Goal: Task Accomplishment & Management: Manage account settings

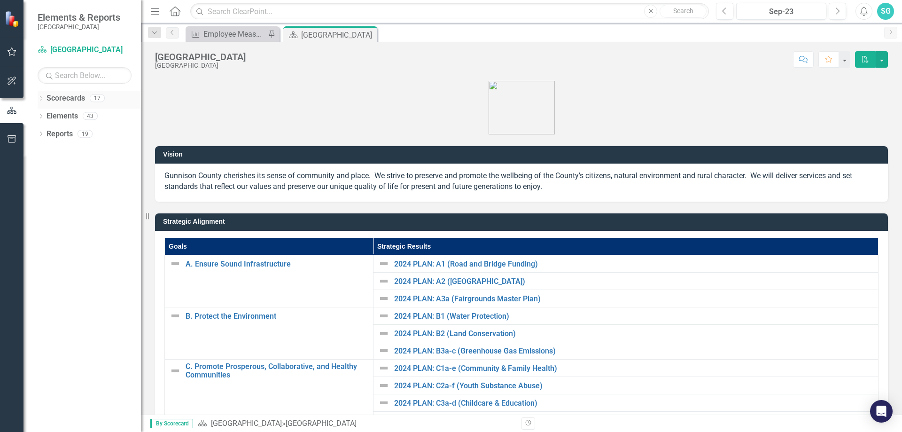
click at [39, 98] on icon "Dropdown" at bounding box center [41, 99] width 7 height 5
click at [47, 116] on icon at bounding box center [46, 115] width 2 height 5
click at [54, 135] on icon "Dropdown" at bounding box center [55, 134] width 7 height 6
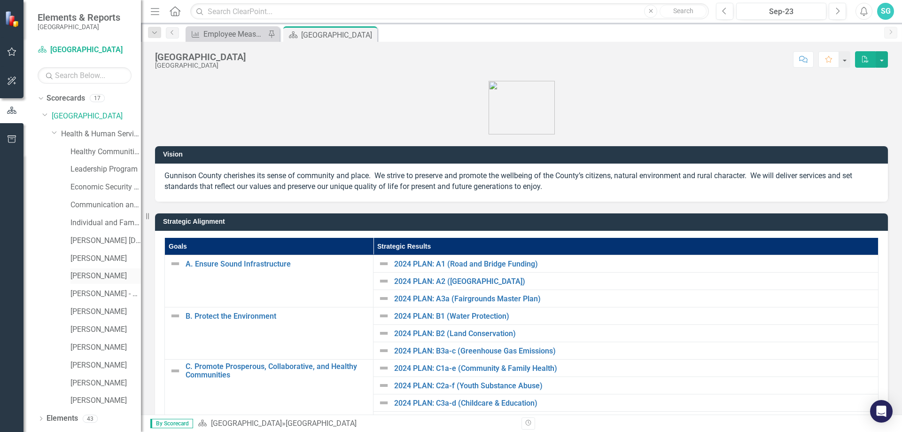
click at [107, 279] on link "[PERSON_NAME]" at bounding box center [105, 275] width 70 height 11
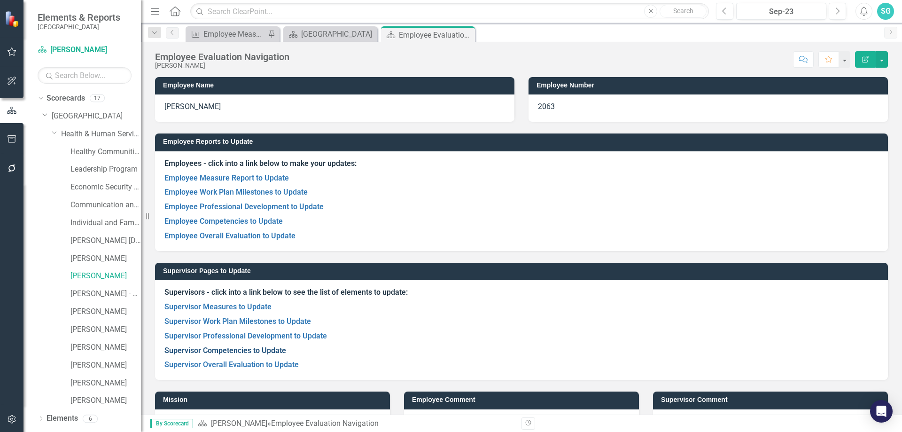
click at [249, 350] on link "Supervisor Competencies to Update" at bounding box center [225, 350] width 122 height 9
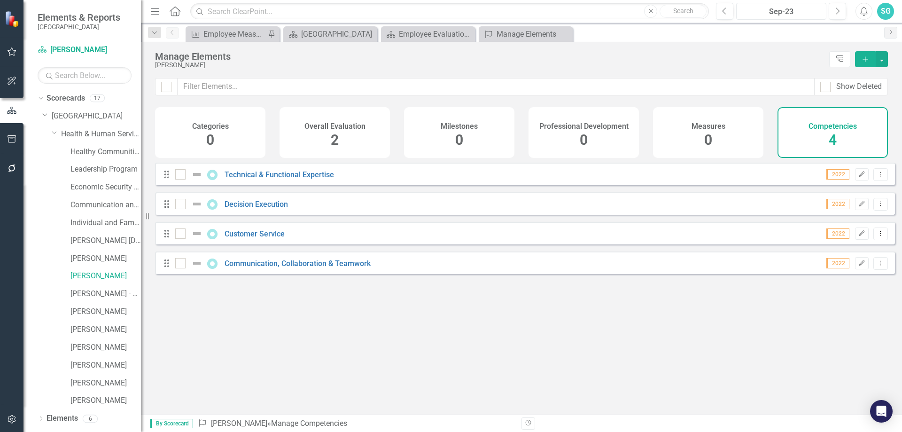
click at [790, 11] on div "Sep-23" at bounding box center [781, 11] width 84 height 11
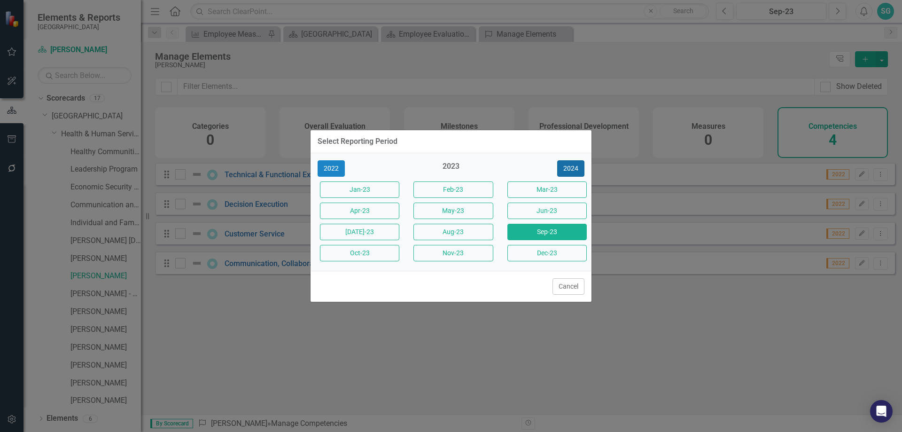
click at [573, 169] on button "2024" at bounding box center [570, 168] width 27 height 16
click at [573, 169] on button "2025" at bounding box center [570, 168] width 27 height 16
click at [374, 235] on button "[DATE]-25" at bounding box center [359, 232] width 79 height 16
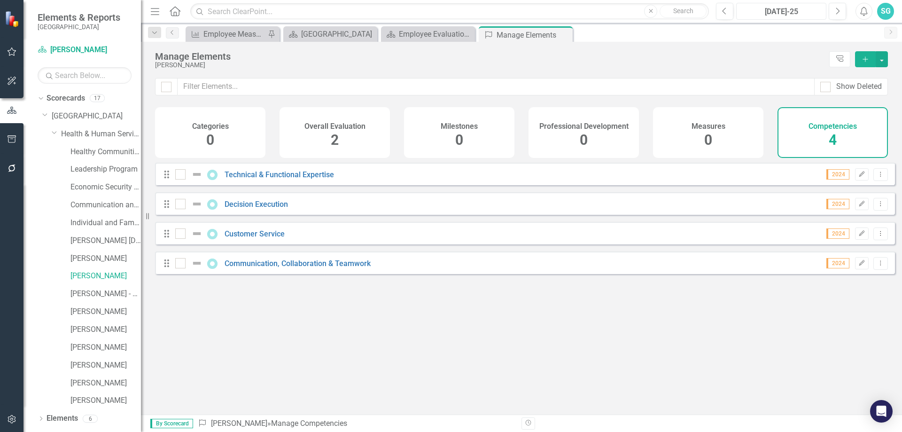
click at [791, 9] on div "[DATE]-25" at bounding box center [781, 11] width 84 height 11
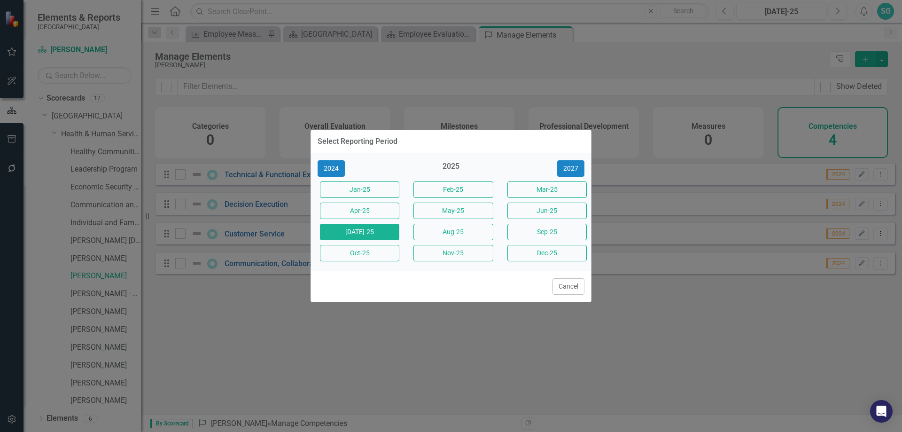
click at [528, 215] on button "Jun-25" at bounding box center [546, 210] width 79 height 16
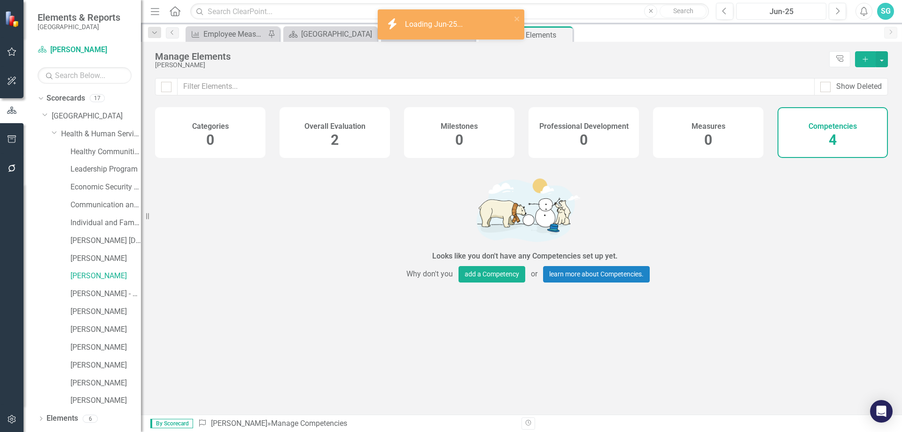
checkbox input "false"
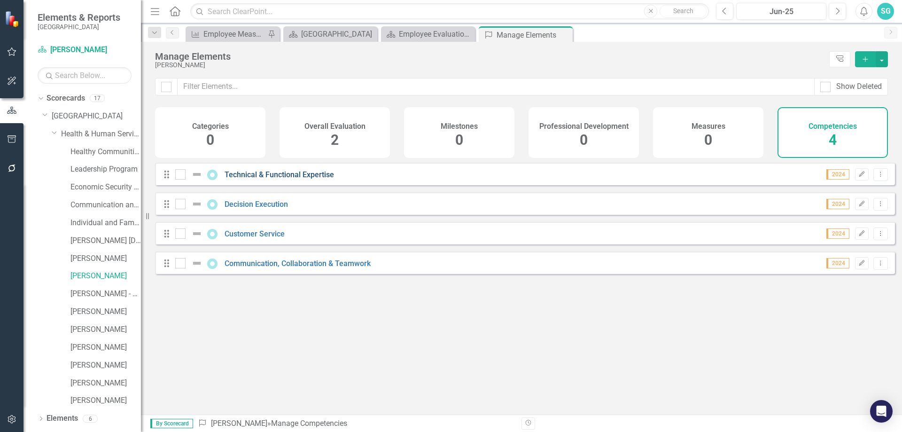
click at [245, 179] on link "Technical & Functional Expertise" at bounding box center [278, 174] width 109 height 9
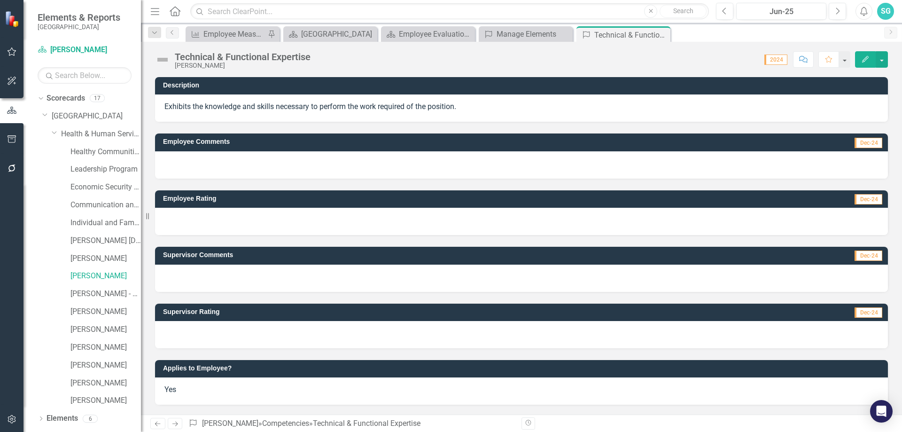
click at [860, 143] on span "Dec-24" at bounding box center [868, 143] width 28 height 10
click at [284, 167] on div at bounding box center [521, 164] width 733 height 27
click at [252, 270] on div at bounding box center [521, 277] width 733 height 27
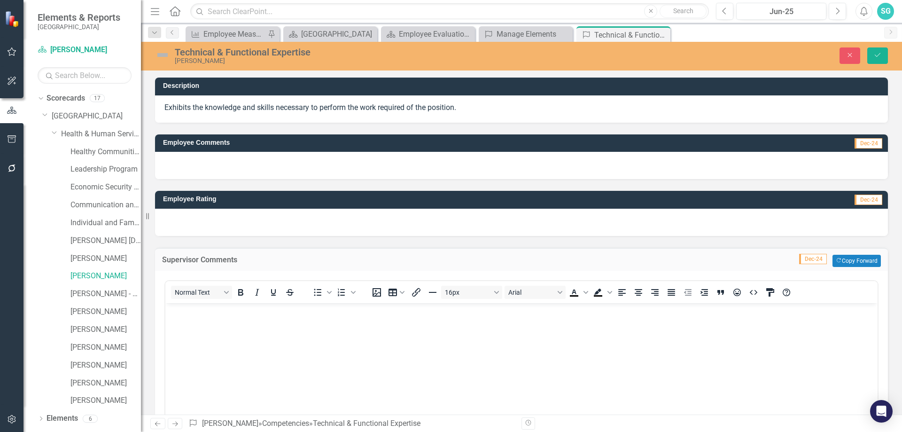
click at [256, 345] on body "Rich Text Area. Press ALT-0 for help." at bounding box center [521, 372] width 712 height 141
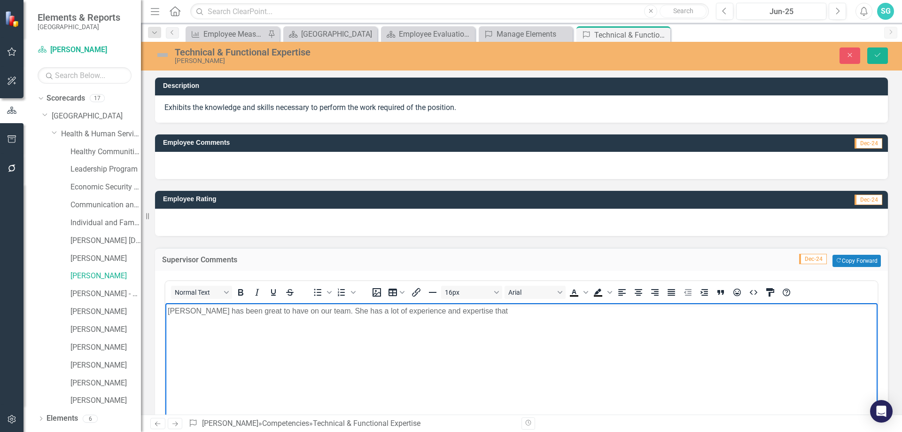
click at [179, 312] on p "[PERSON_NAME] has been great to have on our team. She has a lot of experience a…" at bounding box center [521, 310] width 707 height 11
click at [474, 303] on body "[PERSON_NAME] has been great to have on our team. She has a lot of experience a…" at bounding box center [521, 372] width 712 height 141
click at [500, 312] on p "[PERSON_NAME] has been great to have on our team. She has a lot of experience a…" at bounding box center [521, 310] width 707 height 11
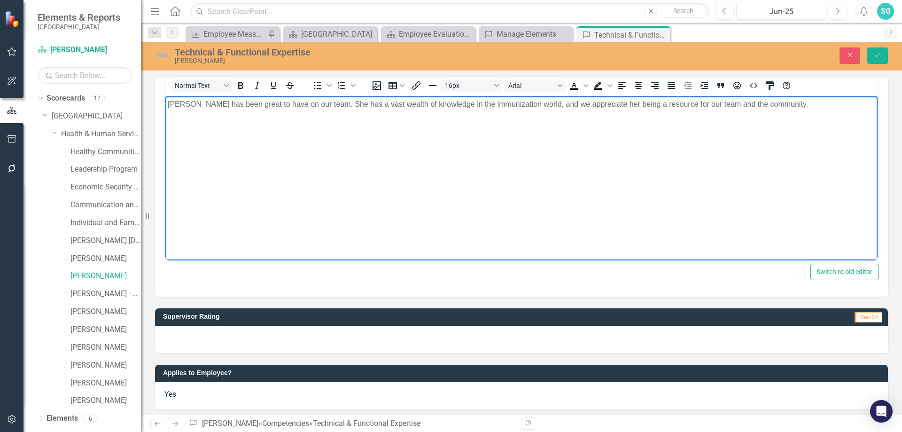
scroll to position [211, 0]
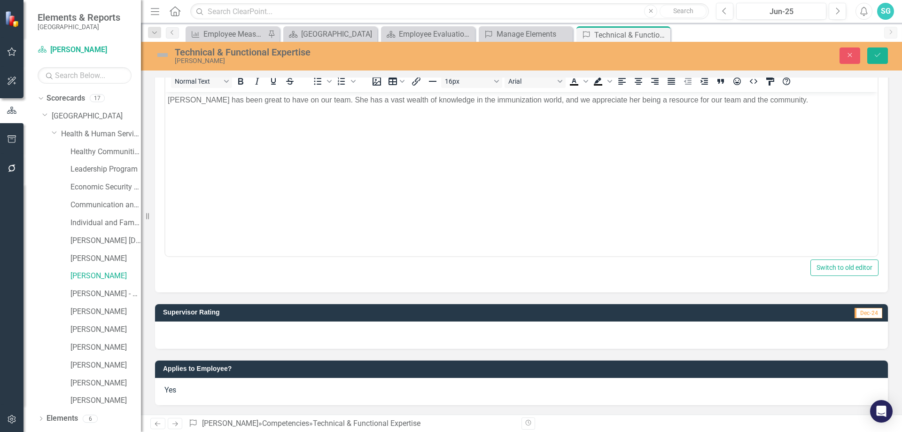
click at [517, 336] on div at bounding box center [521, 334] width 733 height 27
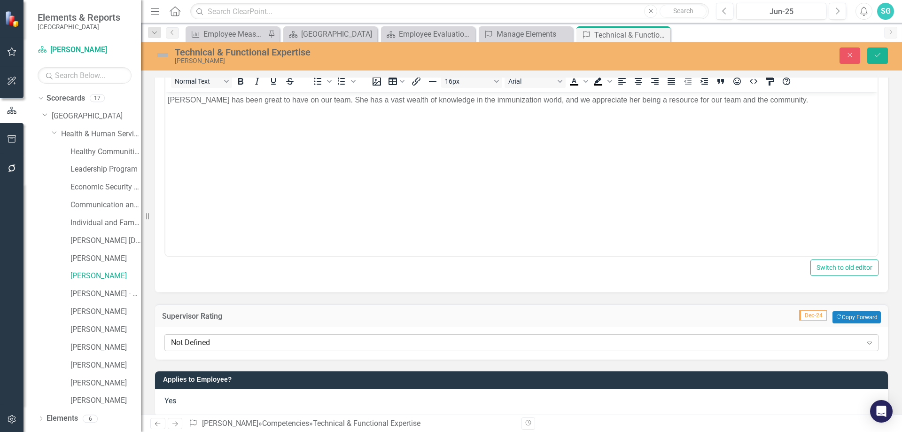
click at [478, 347] on div "Not Defined" at bounding box center [516, 342] width 691 height 11
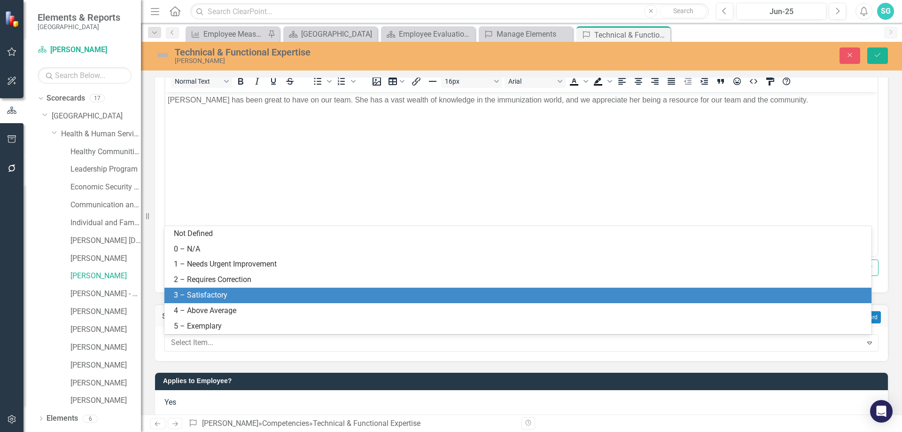
click at [385, 300] on div "3 – Satisfactory" at bounding box center [520, 295] width 692 height 11
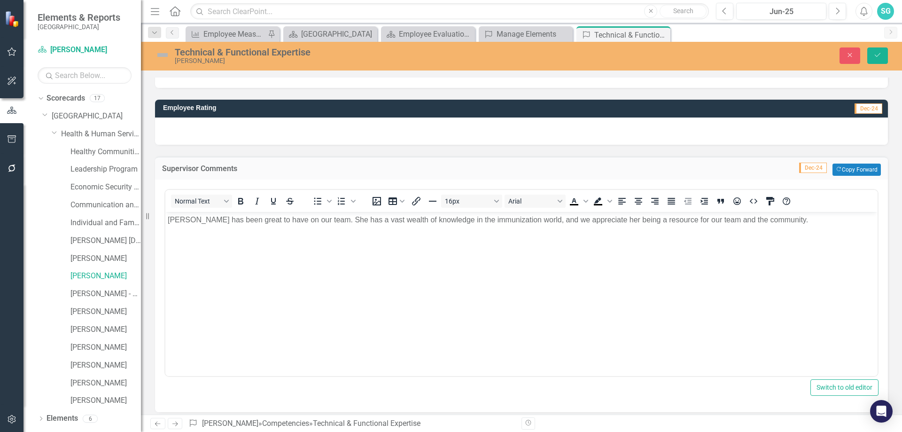
scroll to position [0, 0]
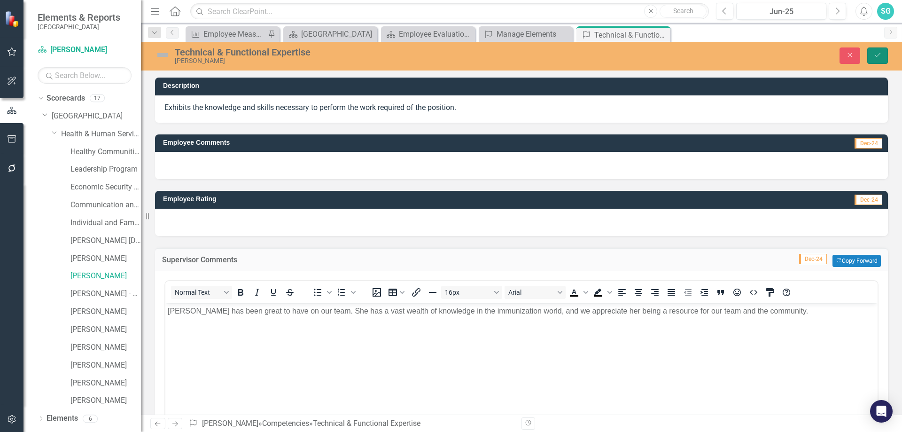
click at [877, 59] on button "Save" at bounding box center [877, 55] width 21 height 16
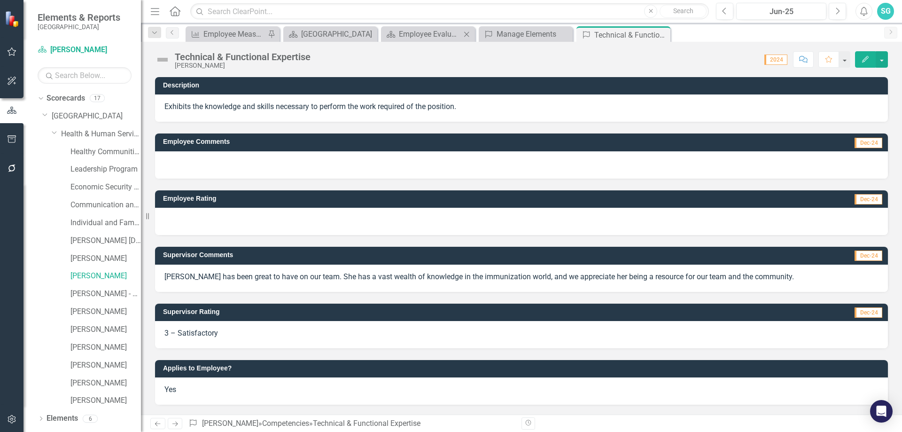
click at [474, 40] on div "Scorecard Employee Evaluation Navigation Close" at bounding box center [428, 33] width 94 height 15
click at [502, 38] on div "Manage Elements" at bounding box center [527, 34] width 62 height 12
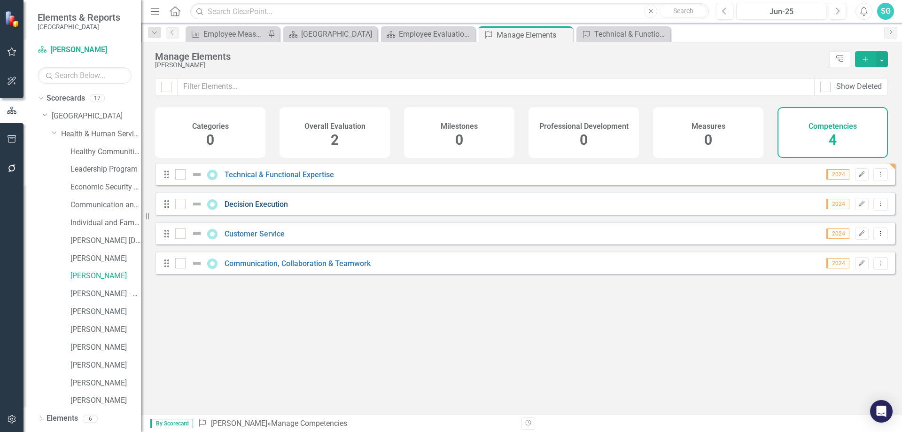
click at [237, 208] on link "Decision Execution" at bounding box center [255, 204] width 63 height 9
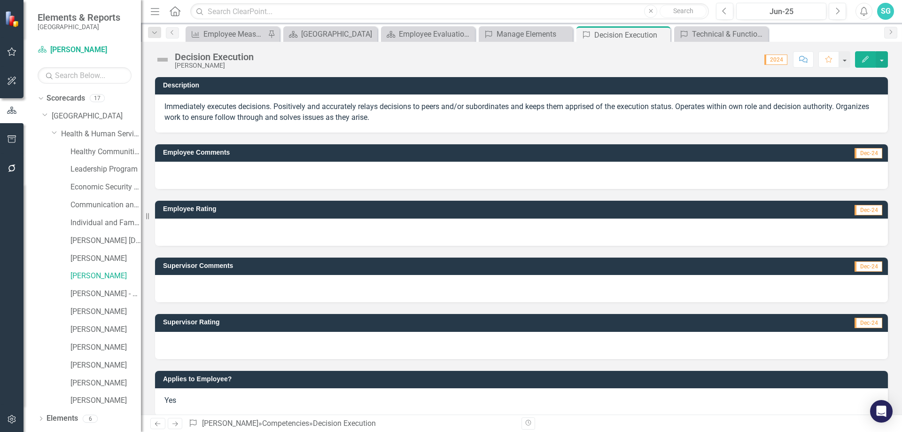
click at [217, 285] on div at bounding box center [521, 288] width 733 height 27
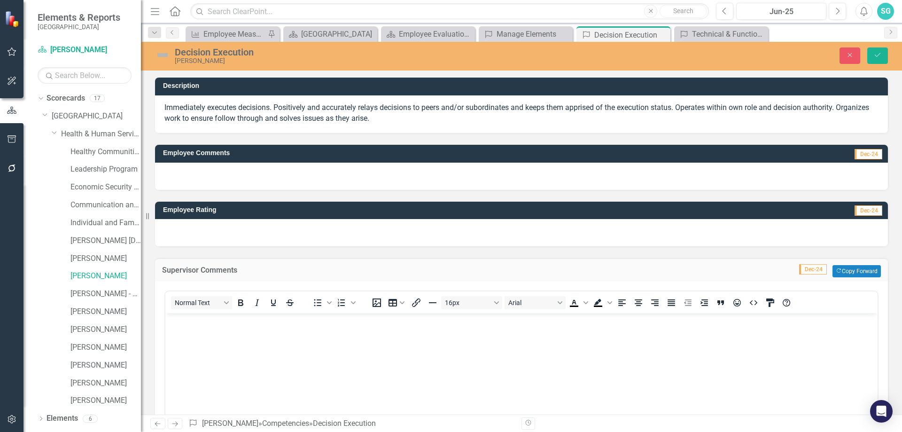
click at [250, 358] on body "Rich Text Area. Press ALT-0 for help." at bounding box center [521, 383] width 712 height 141
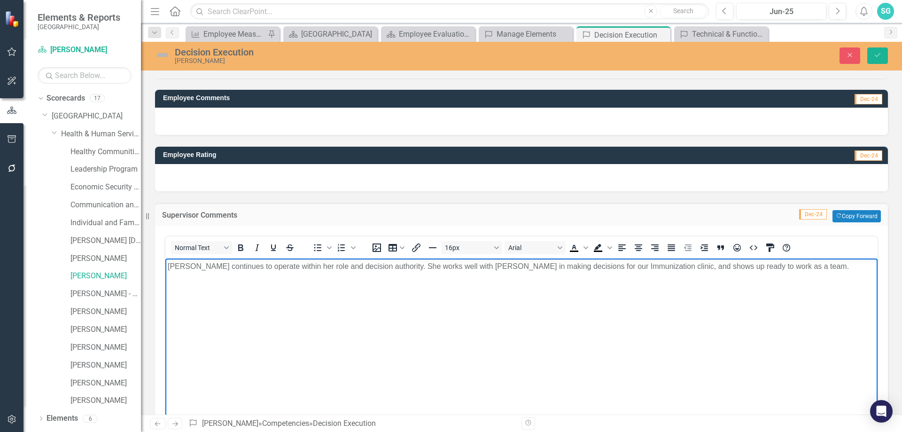
scroll to position [188, 0]
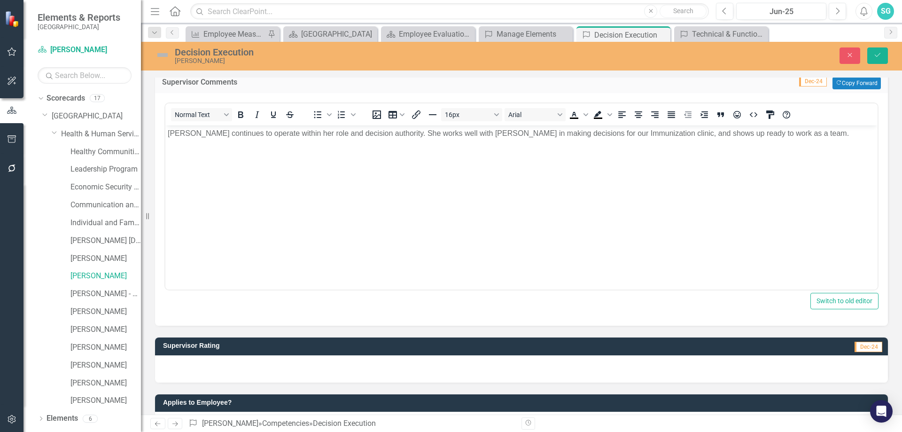
click at [375, 366] on div at bounding box center [521, 368] width 733 height 27
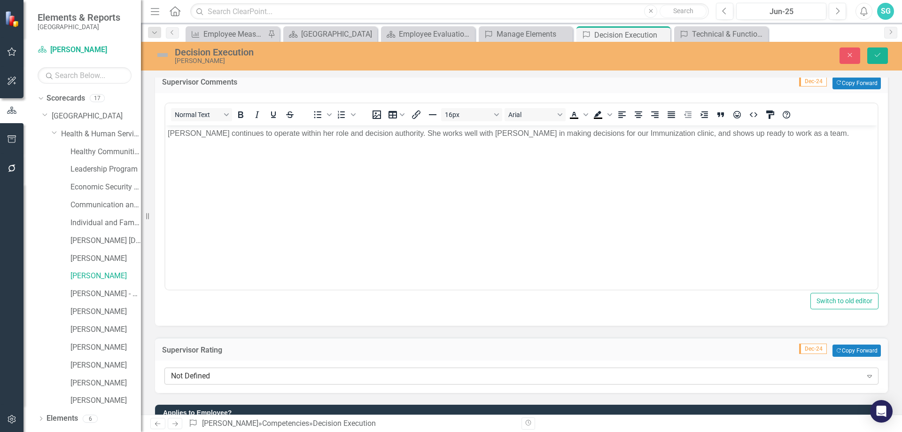
click at [341, 370] on div "Not Defined Expand" at bounding box center [521, 375] width 714 height 17
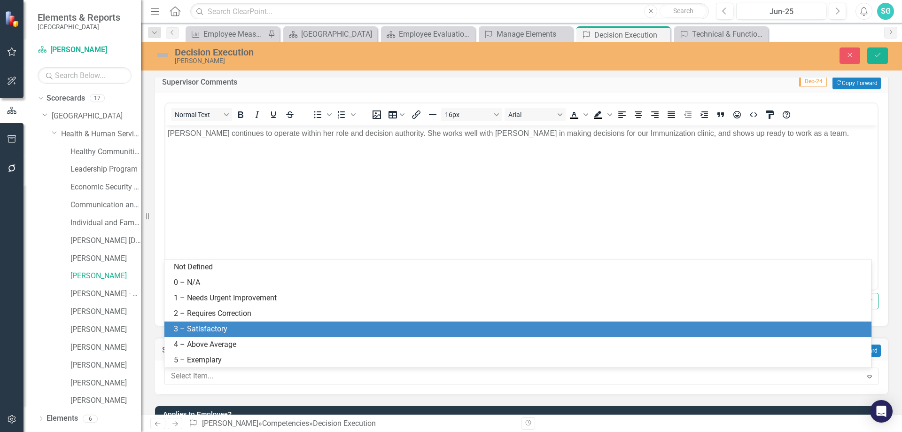
click at [386, 327] on div "3 – Satisfactory" at bounding box center [520, 329] width 692 height 11
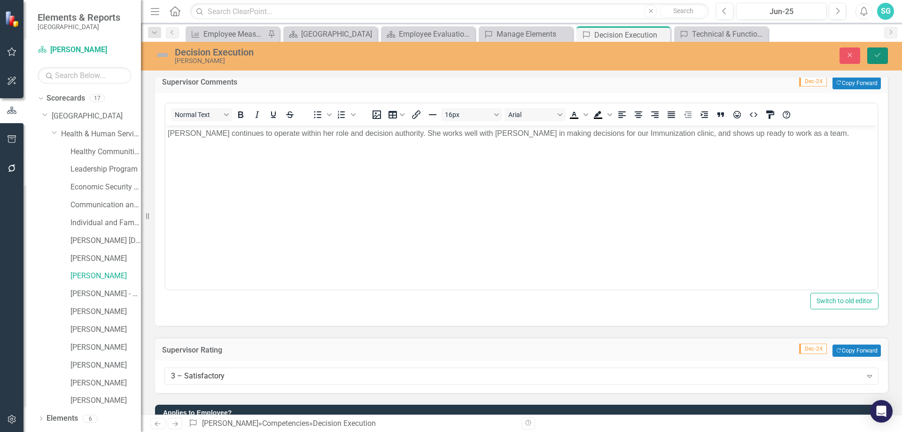
click at [871, 50] on button "Save" at bounding box center [877, 55] width 21 height 16
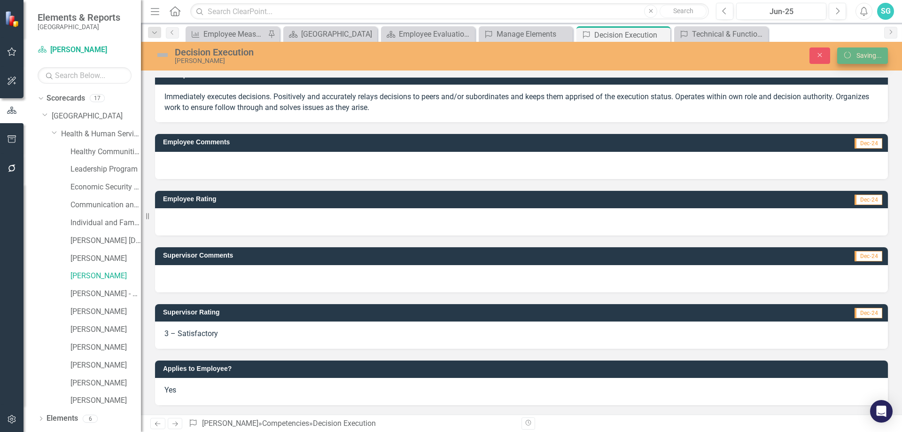
scroll to position [11, 0]
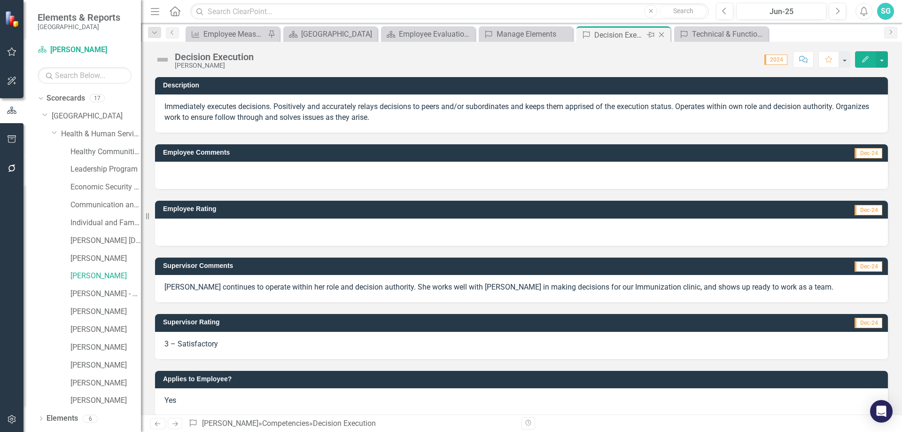
click at [658, 37] on icon "Close" at bounding box center [660, 35] width 9 height 8
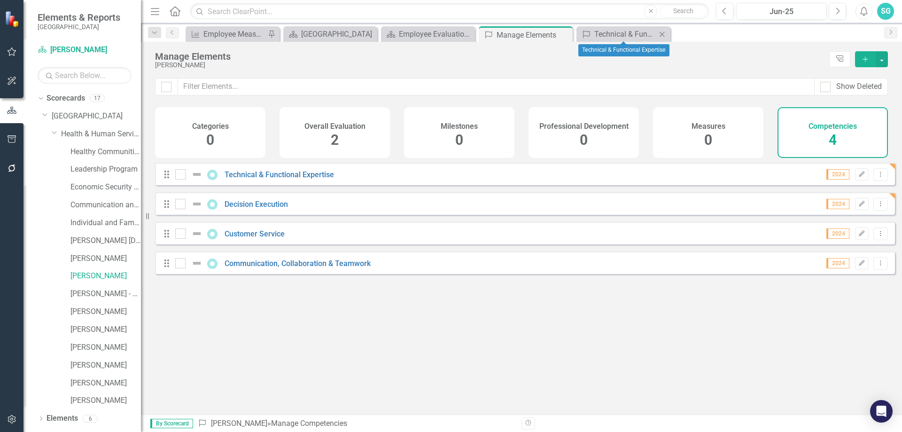
click at [660, 34] on icon "Close" at bounding box center [661, 35] width 9 height 8
click at [246, 238] on link "Customer Service" at bounding box center [254, 233] width 60 height 9
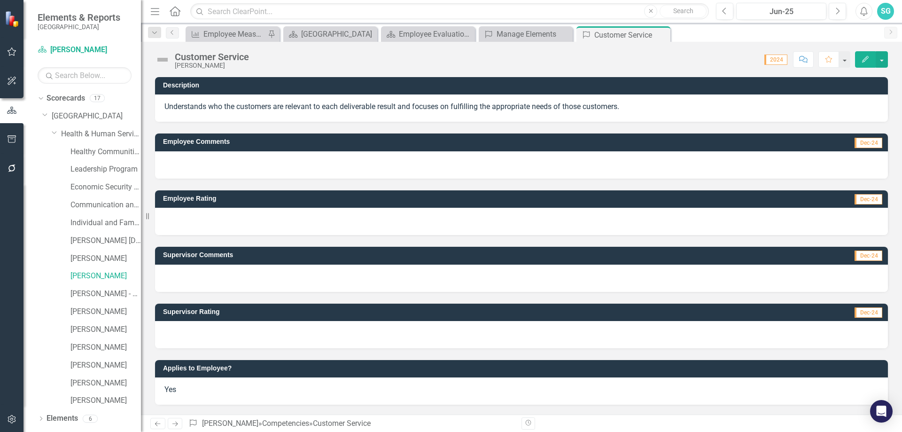
click at [307, 159] on div at bounding box center [521, 164] width 733 height 27
click at [265, 275] on div at bounding box center [521, 277] width 733 height 27
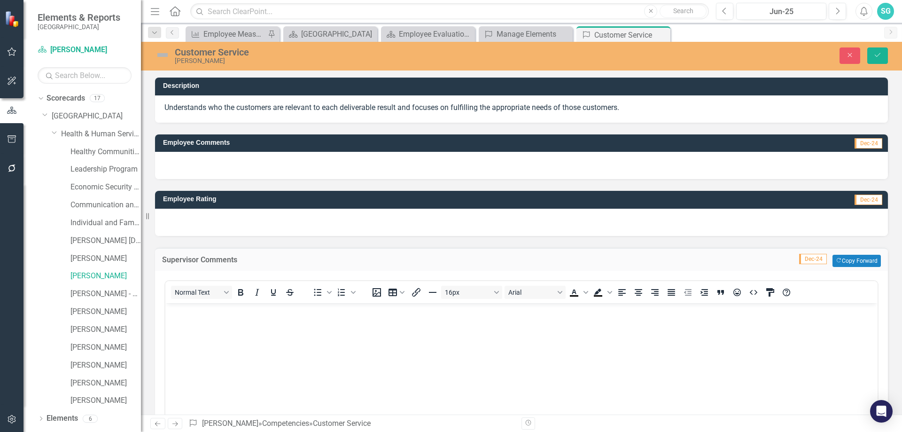
click at [240, 342] on body "Rich Text Area. Press ALT-0 for help." at bounding box center [521, 372] width 712 height 141
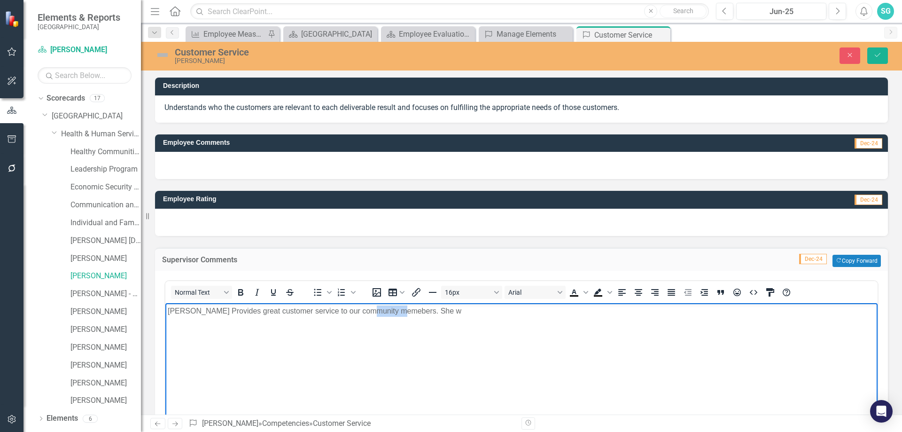
drag, startPoint x: 374, startPoint y: 309, endPoint x: 377, endPoint y: 319, distance: 9.8
click at [377, 319] on body "[PERSON_NAME] Provides great customer service to our community memebers. She w" at bounding box center [521, 372] width 712 height 141
click at [455, 313] on body "[PERSON_NAME] provides great customer service to our community members. She w" at bounding box center [521, 372] width 712 height 141
click at [539, 327] on body "[PERSON_NAME] provides great customer service to our community members. She is …" at bounding box center [521, 372] width 712 height 141
drag, startPoint x: 533, startPoint y: 325, endPoint x: 719, endPoint y: 349, distance: 187.0
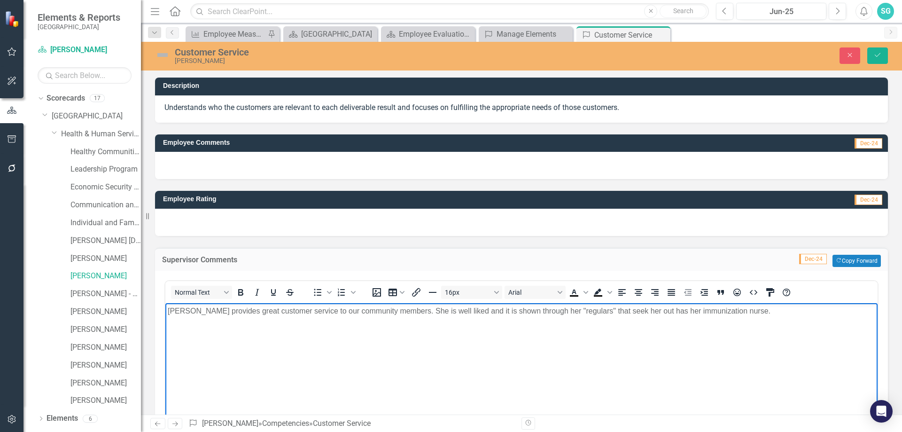
click at [534, 325] on body "[PERSON_NAME] provides great customer service to our community members. She is …" at bounding box center [521, 372] width 712 height 141
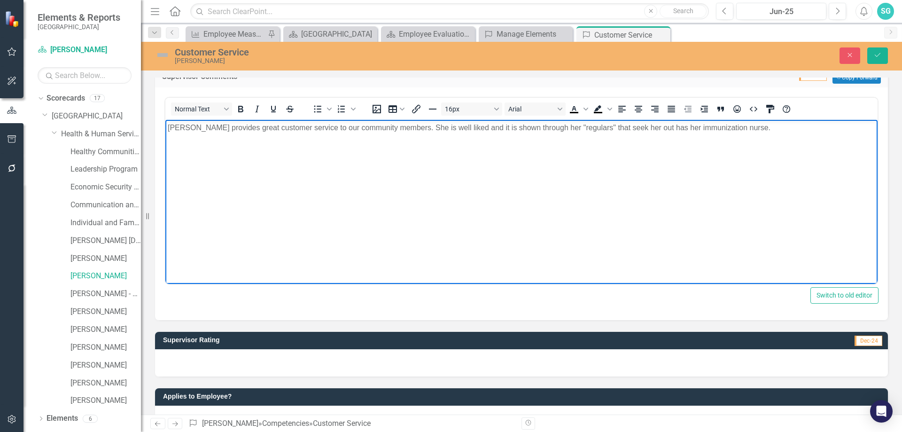
scroll to position [188, 0]
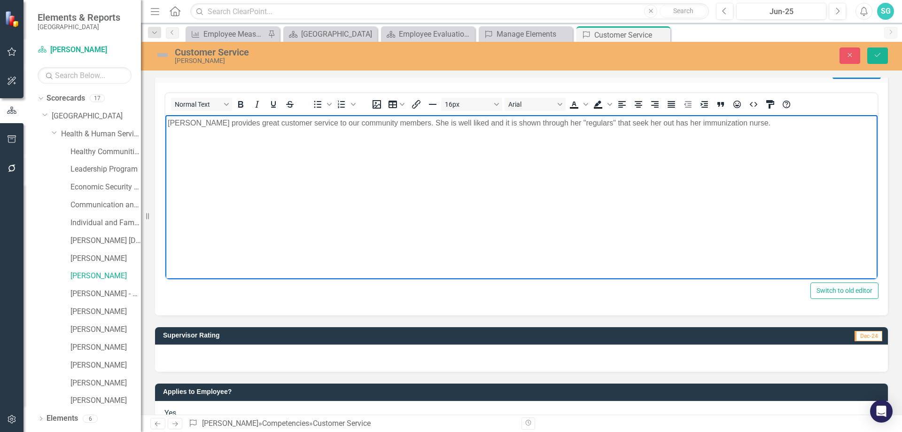
click at [356, 356] on div at bounding box center [521, 357] width 733 height 27
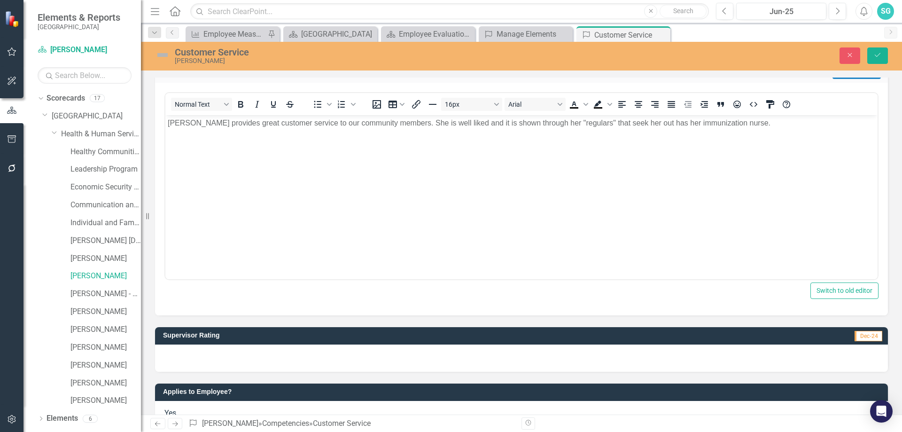
click at [356, 356] on div at bounding box center [521, 357] width 733 height 27
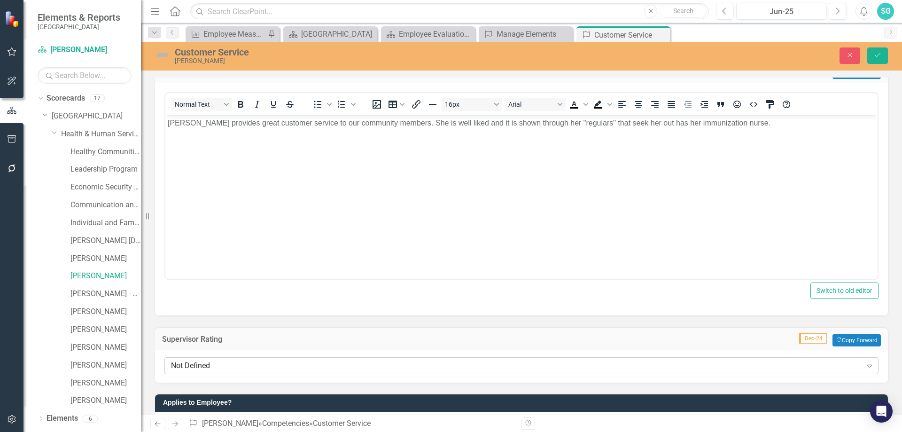
click at [343, 370] on div "Not Defined" at bounding box center [516, 365] width 691 height 11
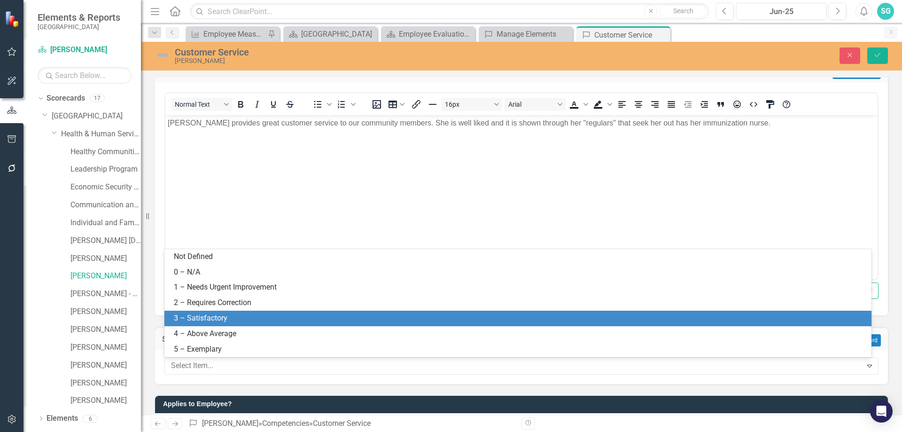
click at [315, 315] on div "3 – Satisfactory" at bounding box center [520, 318] width 692 height 11
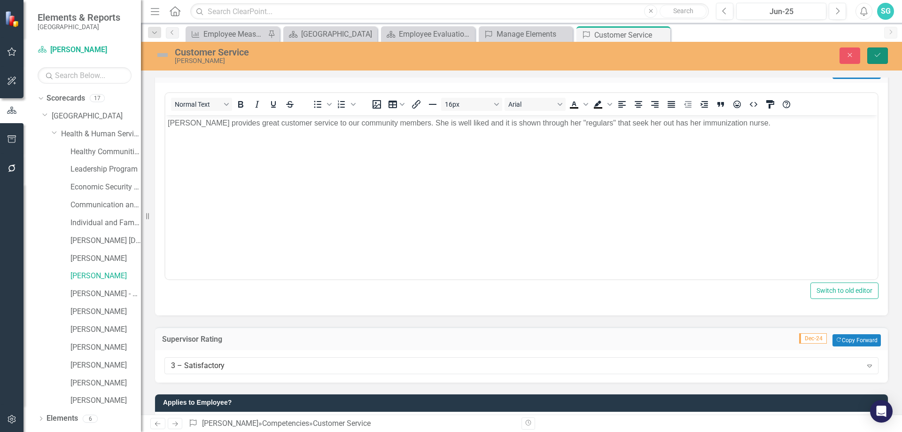
click at [877, 52] on icon "Save" at bounding box center [877, 55] width 8 height 7
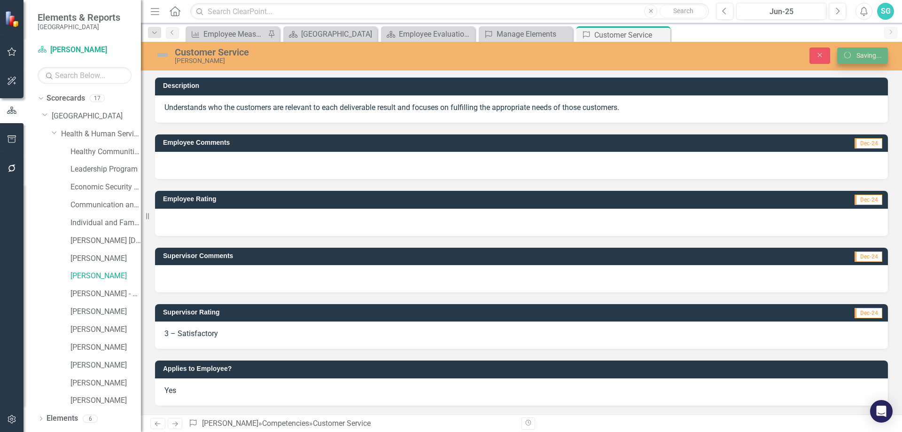
scroll to position [0, 0]
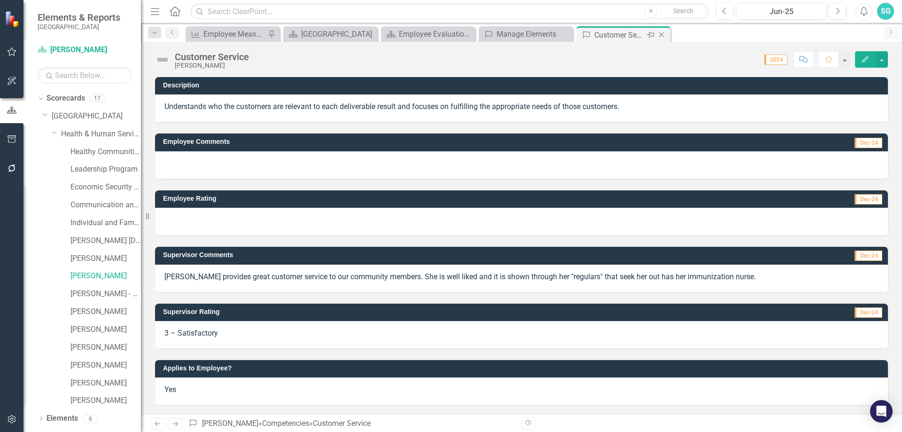
click at [658, 32] on icon "Close" at bounding box center [660, 35] width 9 height 8
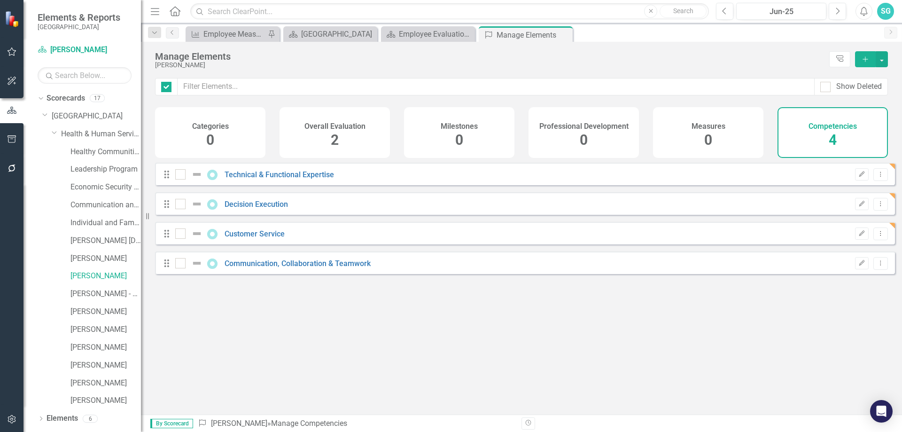
checkbox input "false"
click at [256, 266] on link "Communication, Collaboration & Teamwork" at bounding box center [297, 263] width 146 height 9
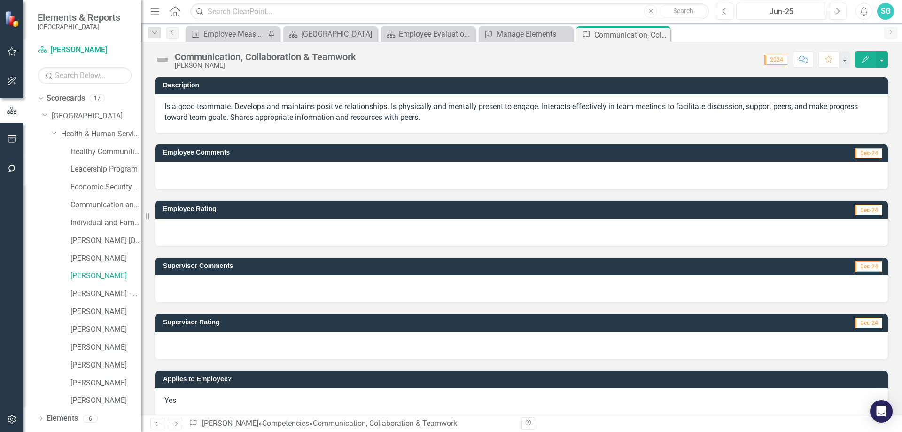
click at [222, 282] on div at bounding box center [521, 288] width 733 height 27
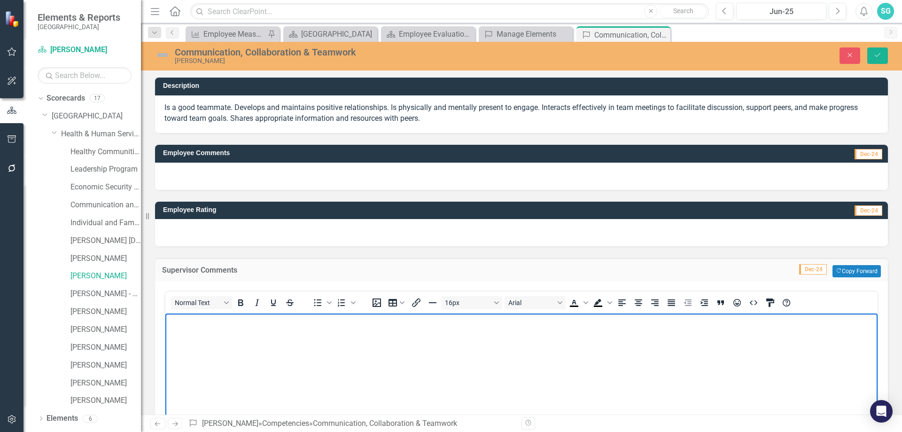
drag, startPoint x: 210, startPoint y: 350, endPoint x: 214, endPoint y: 355, distance: 5.7
click at [210, 351] on body "Rich Text Area. Press ALT-0 for help." at bounding box center [521, 383] width 712 height 141
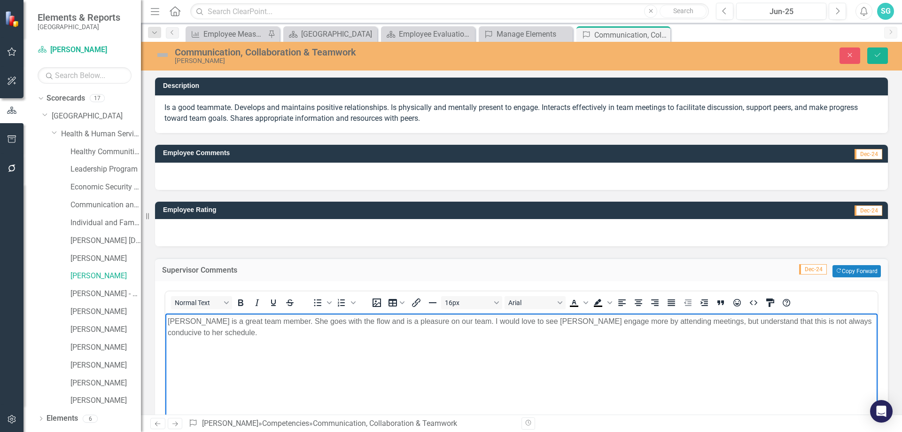
click at [375, 363] on body "[PERSON_NAME] is a great team member. She goes with the flow and is a pleasure …" at bounding box center [521, 383] width 712 height 141
click at [409, 321] on p "[PERSON_NAME] is a great team member. She goes with the flow and is a pleasure …" at bounding box center [521, 327] width 707 height 23
click at [482, 393] on body "[PERSON_NAME] is a great team member. She goes with the flow and is a pleasure …" at bounding box center [521, 383] width 712 height 141
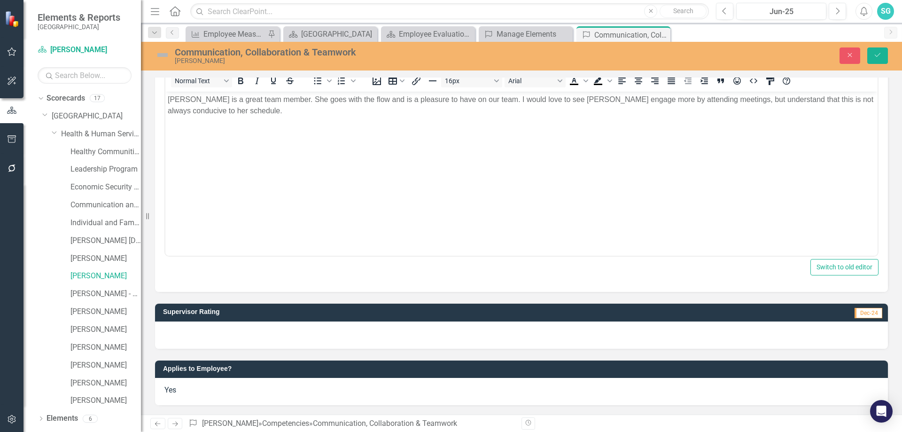
click at [508, 328] on div at bounding box center [521, 334] width 733 height 27
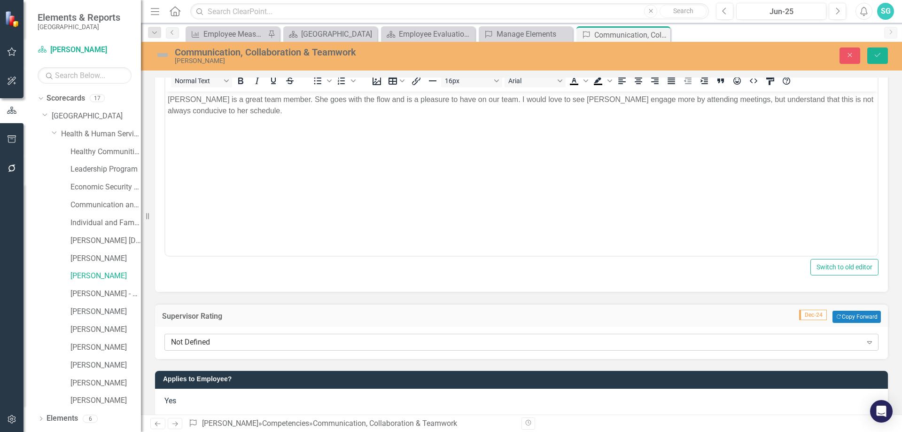
click at [415, 342] on div "Not Defined" at bounding box center [516, 342] width 691 height 11
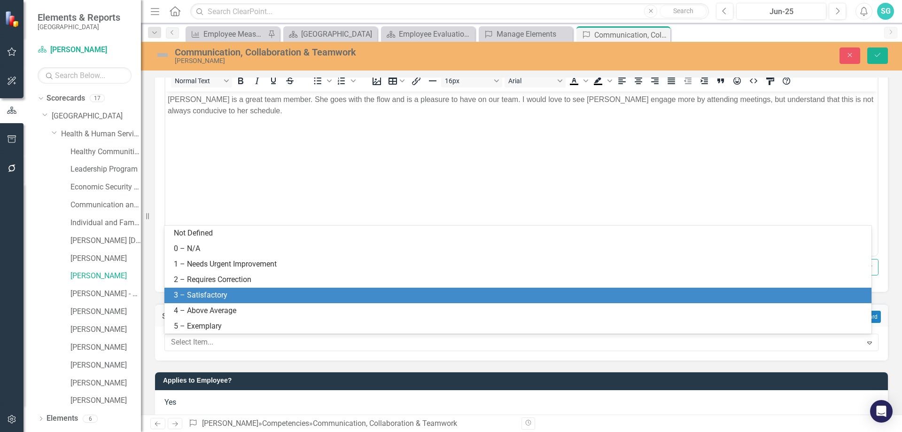
click at [391, 295] on div "3 – Satisfactory" at bounding box center [520, 295] width 692 height 11
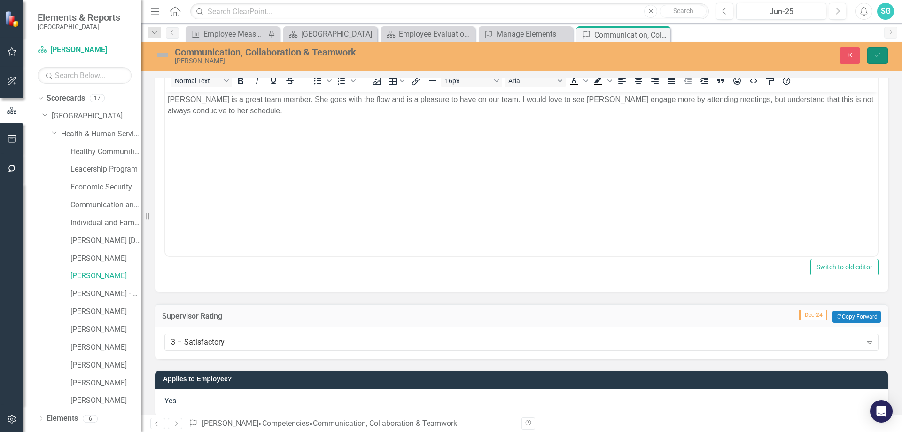
click at [880, 53] on icon "Save" at bounding box center [877, 55] width 8 height 7
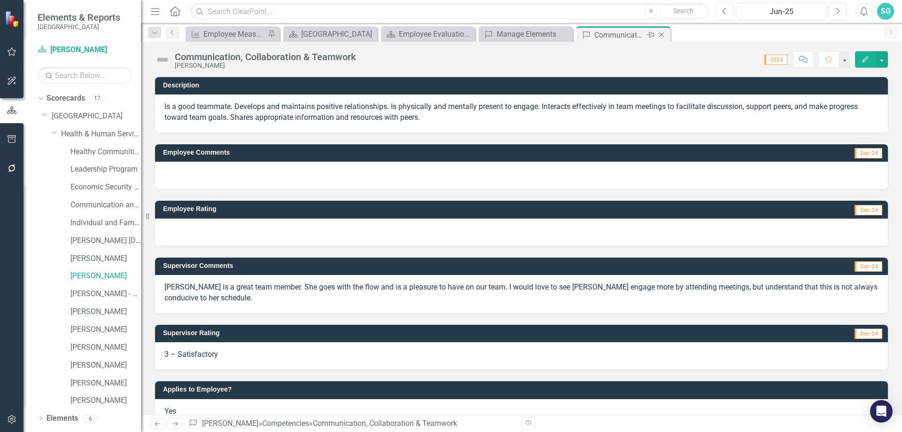
click at [662, 33] on icon "Close" at bounding box center [660, 35] width 9 height 8
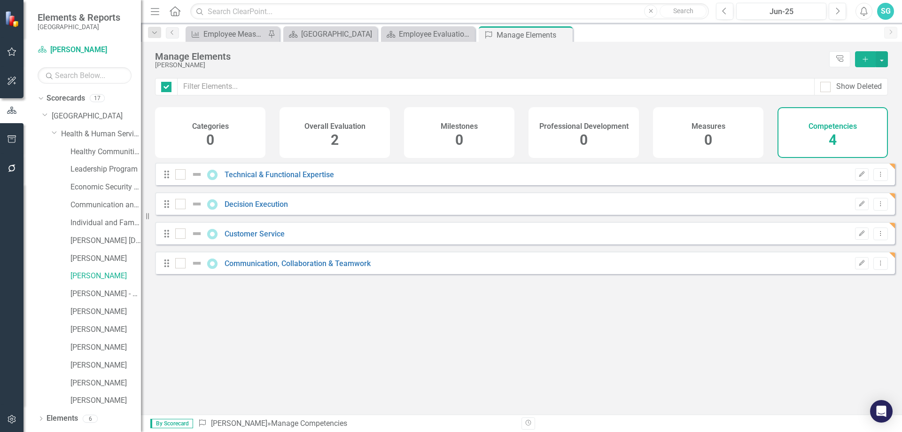
checkbox input "false"
click at [325, 135] on div "Overall Evaluation 2" at bounding box center [334, 132] width 110 height 51
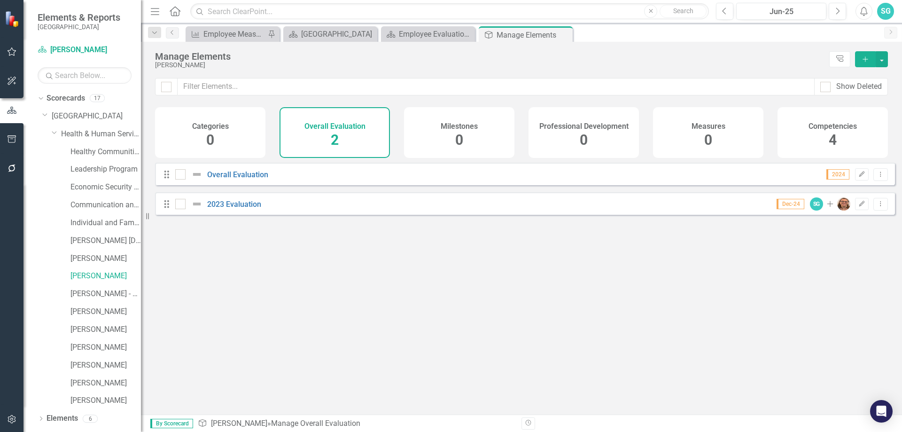
click at [864, 58] on icon "Add" at bounding box center [865, 59] width 8 height 7
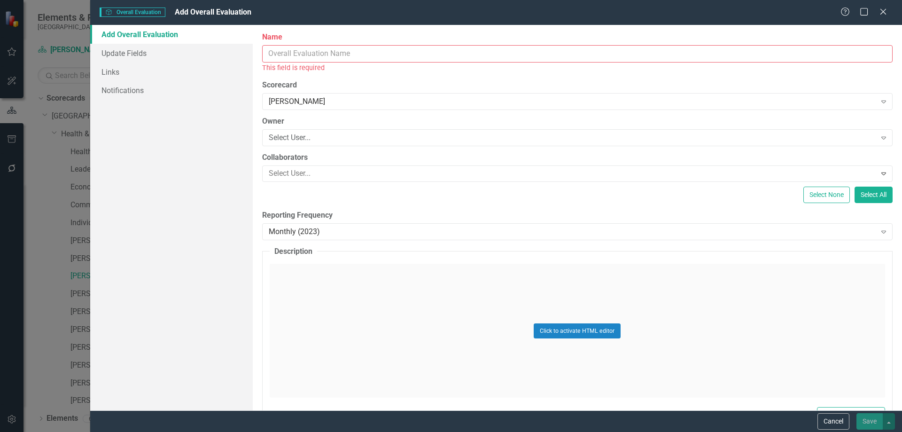
click at [328, 52] on input "Name" at bounding box center [577, 53] width 630 height 17
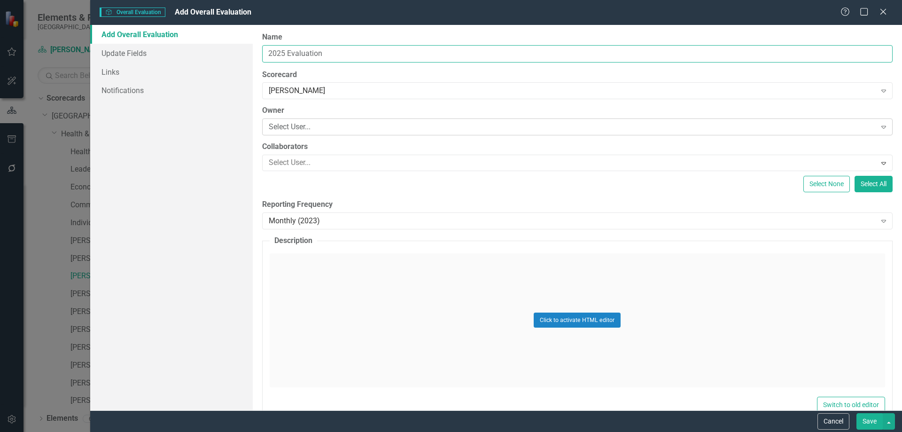
type input "2025 Evaluation"
click at [299, 129] on div "Select User..." at bounding box center [572, 127] width 607 height 11
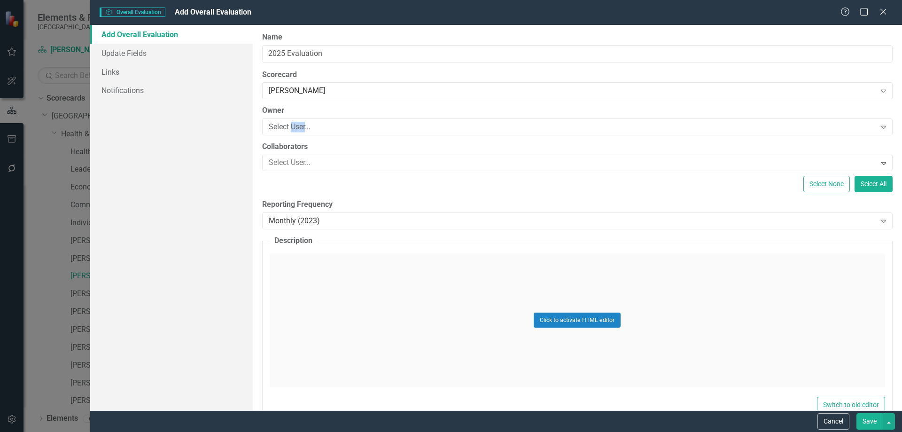
click at [299, 123] on div "Select User..." at bounding box center [572, 127] width 607 height 11
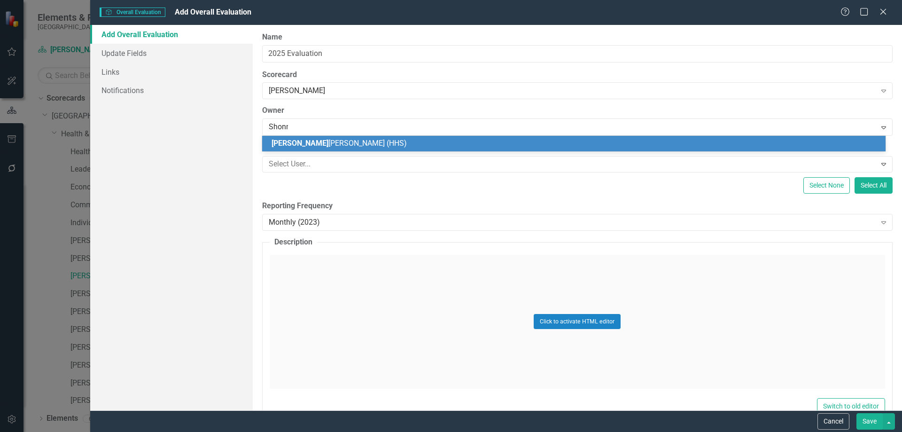
type input "[PERSON_NAME]"
click at [296, 140] on span "[PERSON_NAME]" at bounding box center [299, 143] width 57 height 9
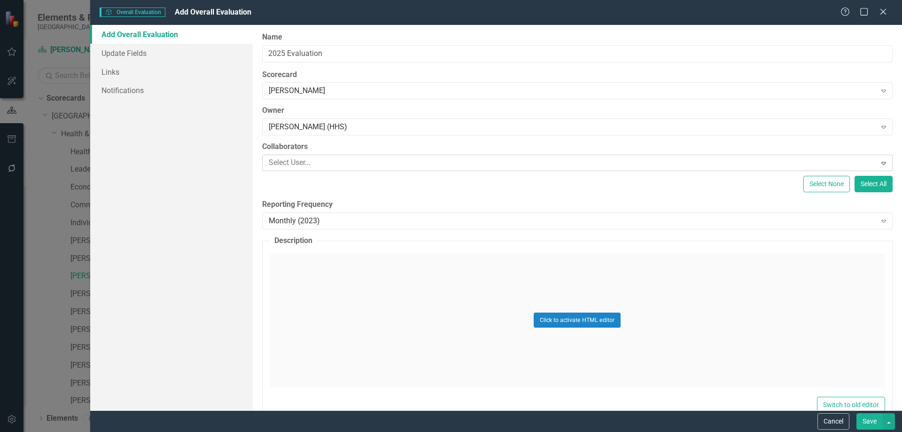
click at [279, 162] on div at bounding box center [570, 162] width 611 height 13
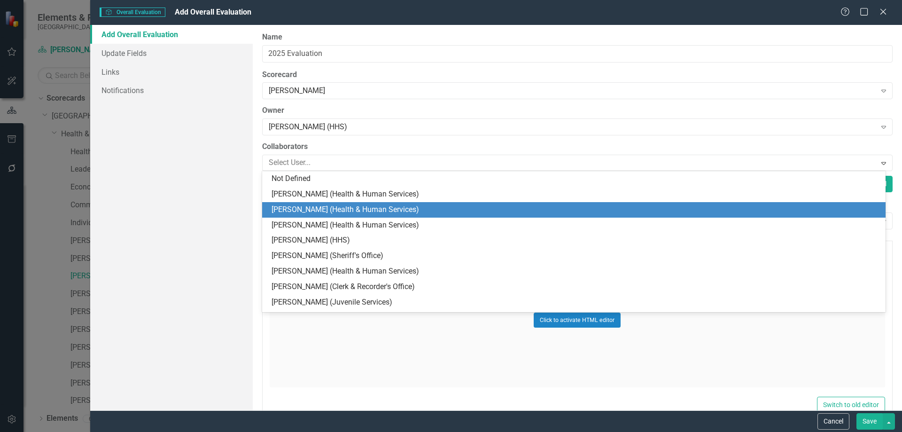
click at [291, 213] on div "[PERSON_NAME] (Health & Human Services)" at bounding box center [575, 209] width 608 height 11
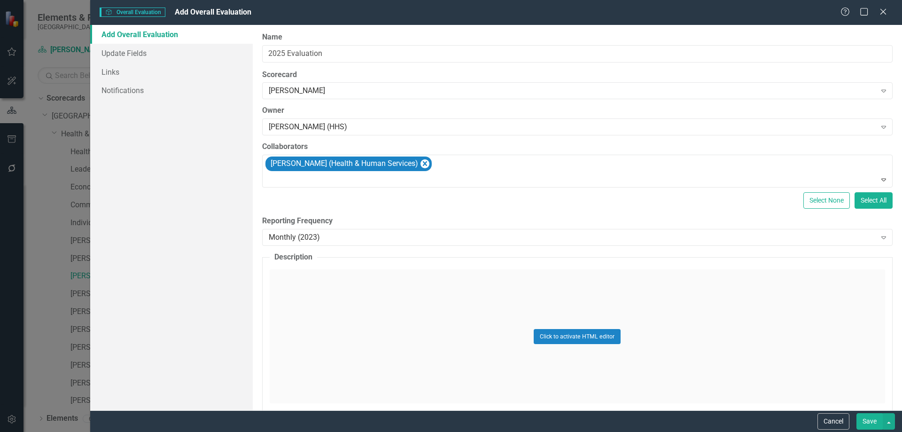
click at [306, 201] on div "Select None Select All" at bounding box center [577, 200] width 630 height 16
click at [313, 236] on div "Monthly (2023)" at bounding box center [572, 236] width 607 height 11
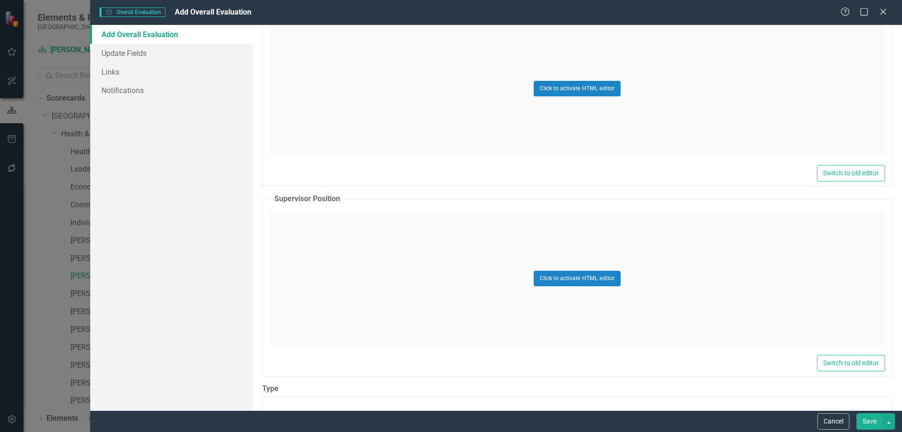
scroll to position [344, 0]
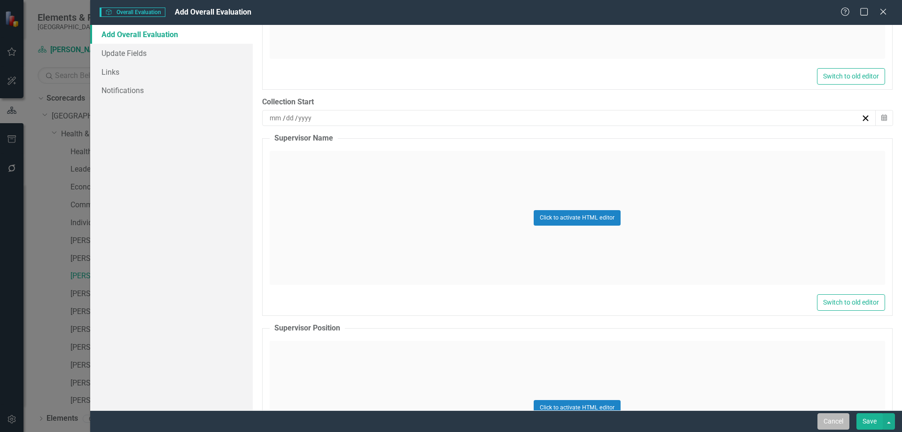
click at [823, 418] on button "Cancel" at bounding box center [833, 421] width 32 height 16
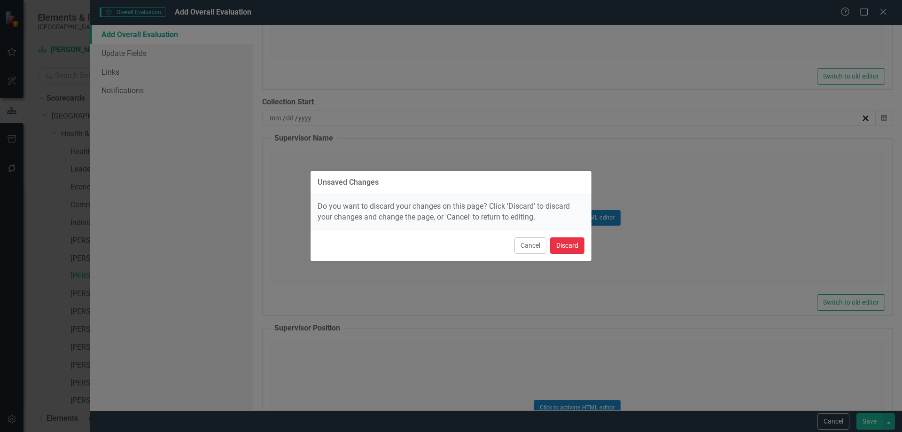
click at [556, 242] on button "Discard" at bounding box center [567, 245] width 34 height 16
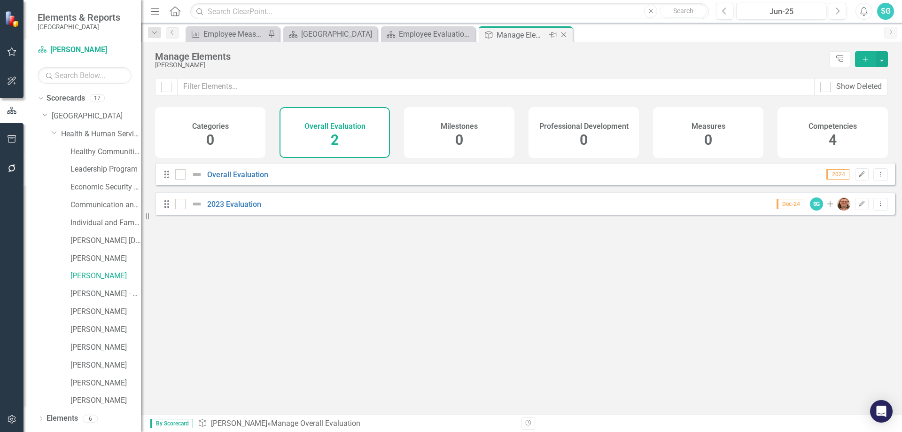
click at [562, 36] on icon "Close" at bounding box center [563, 35] width 9 height 8
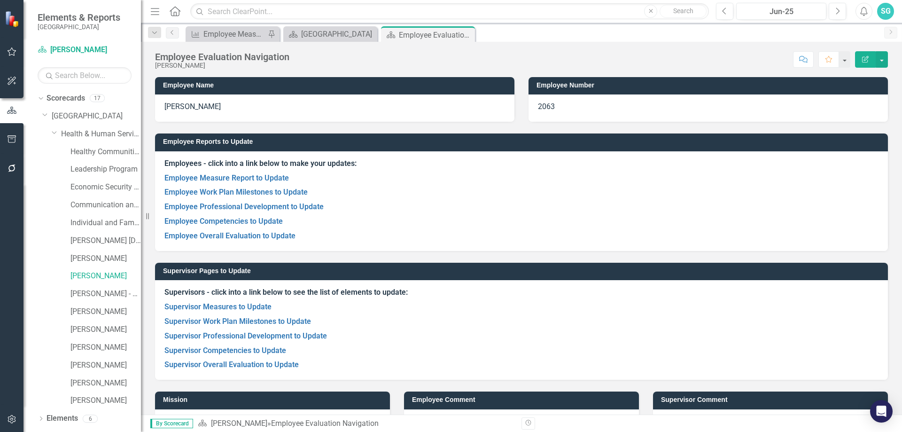
scroll to position [31, 0]
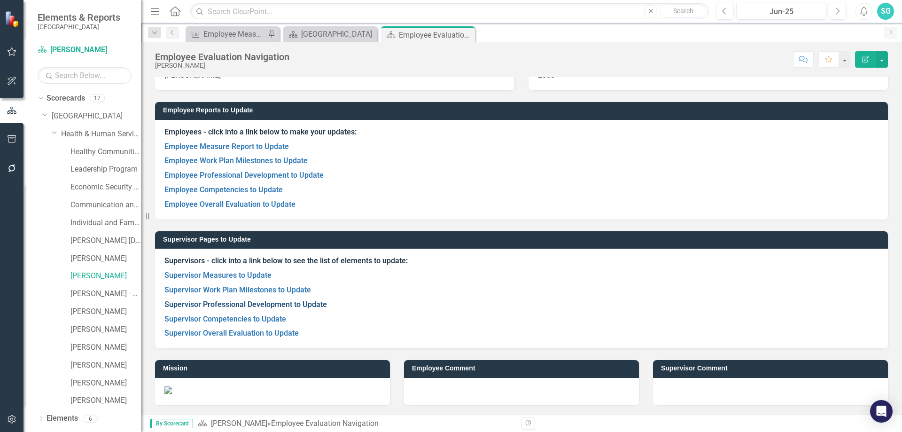
click at [221, 302] on link "Supervisor Professional Development to Update" at bounding box center [245, 304] width 162 height 9
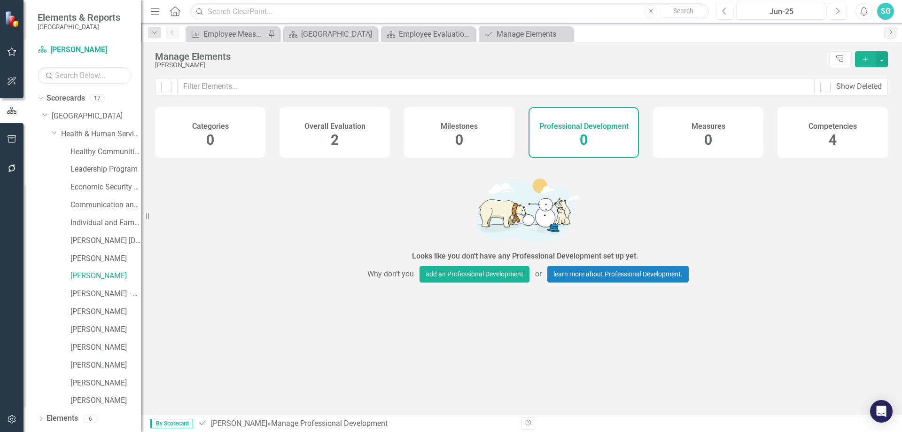
click at [492, 147] on div "Milestones 0" at bounding box center [459, 132] width 110 height 51
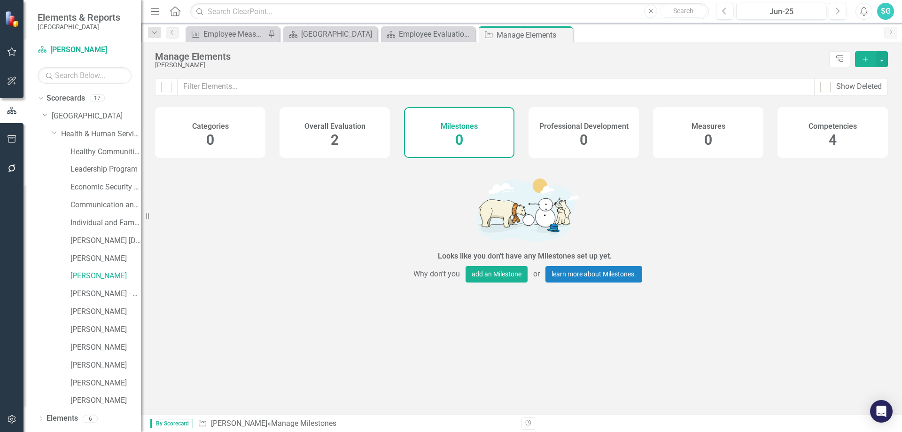
click at [576, 137] on div "Professional Development 0" at bounding box center [583, 132] width 110 height 51
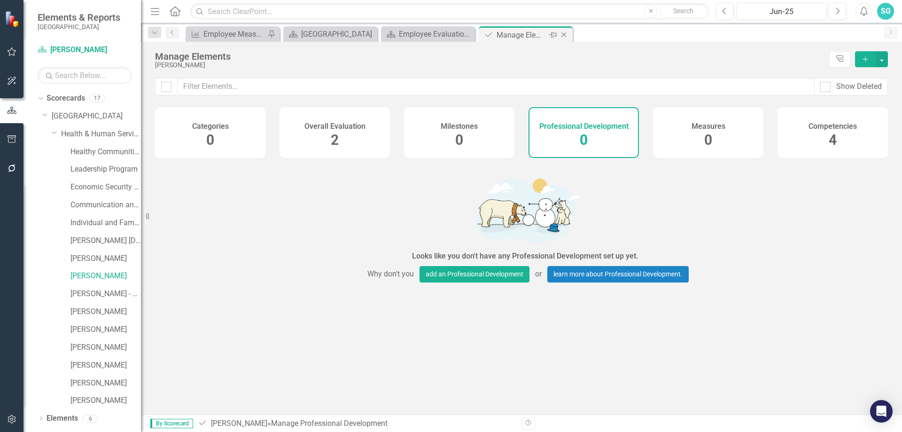
click at [563, 37] on icon "Close" at bounding box center [563, 35] width 9 height 8
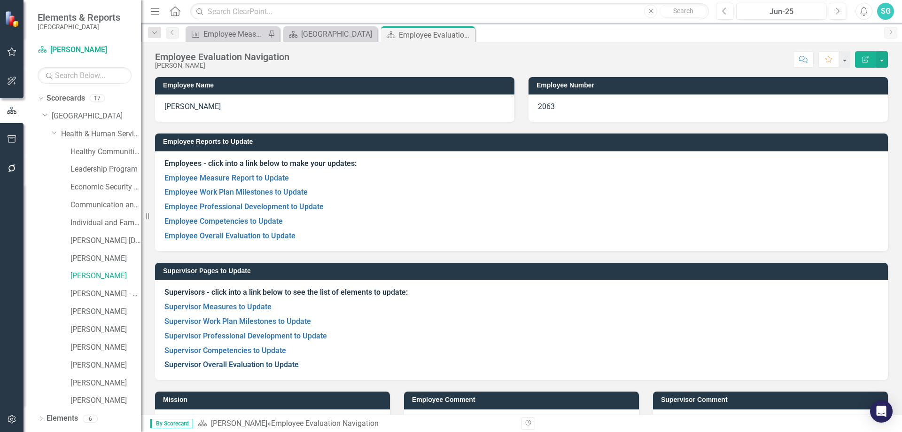
click at [231, 362] on link "Supervisor Overall Evaluation to Update" at bounding box center [231, 364] width 134 height 9
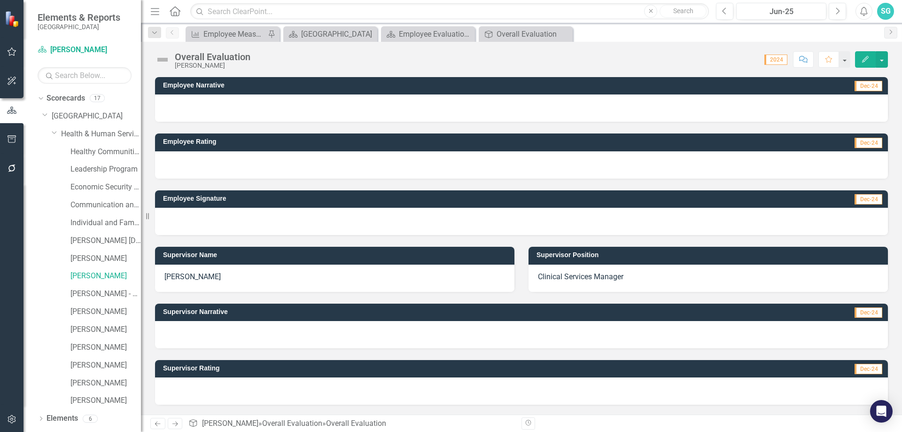
click at [234, 339] on div at bounding box center [521, 334] width 733 height 27
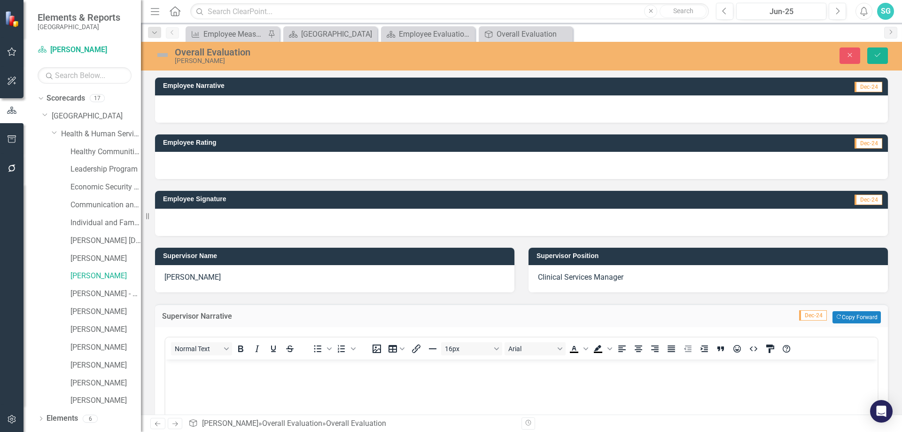
click at [222, 370] on p "Rich Text Area. Press ALT-0 for help." at bounding box center [521, 367] width 707 height 11
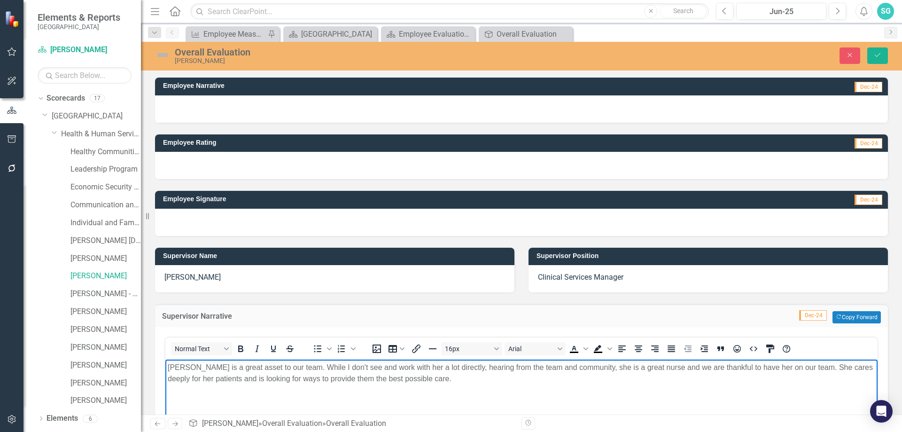
click at [450, 371] on p "[PERSON_NAME] is a great asset to our team. While I don't see and work with her…" at bounding box center [521, 373] width 707 height 23
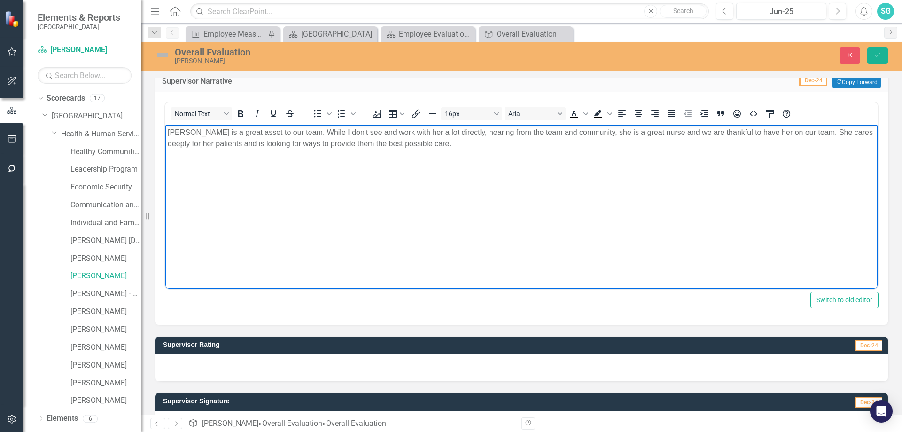
scroll to position [282, 0]
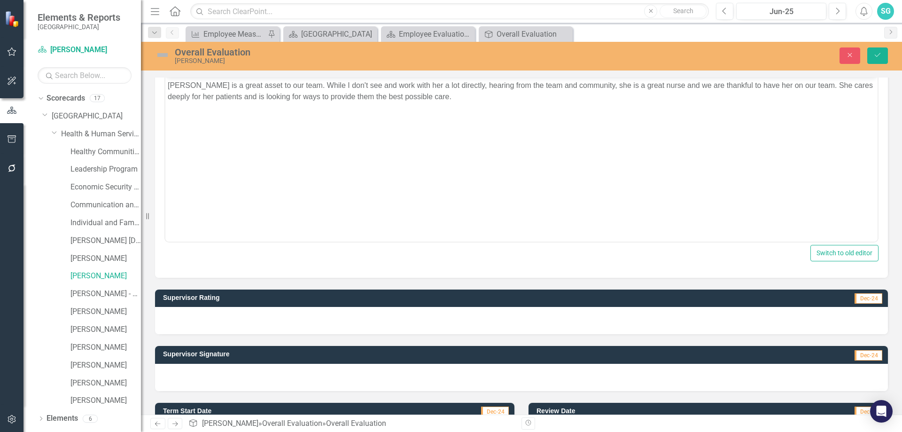
click at [343, 361] on td "Supervisor Signature" at bounding box center [414, 355] width 503 height 14
click at [332, 319] on div at bounding box center [521, 320] width 733 height 27
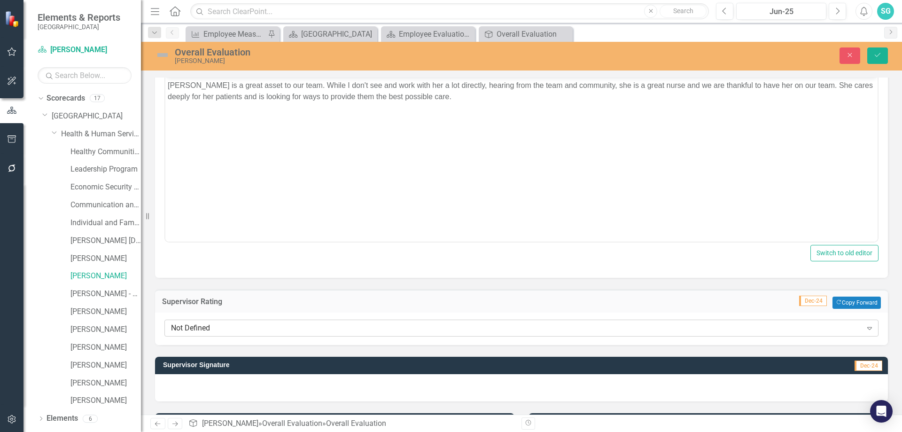
click at [283, 331] on div "Not Defined" at bounding box center [516, 328] width 691 height 11
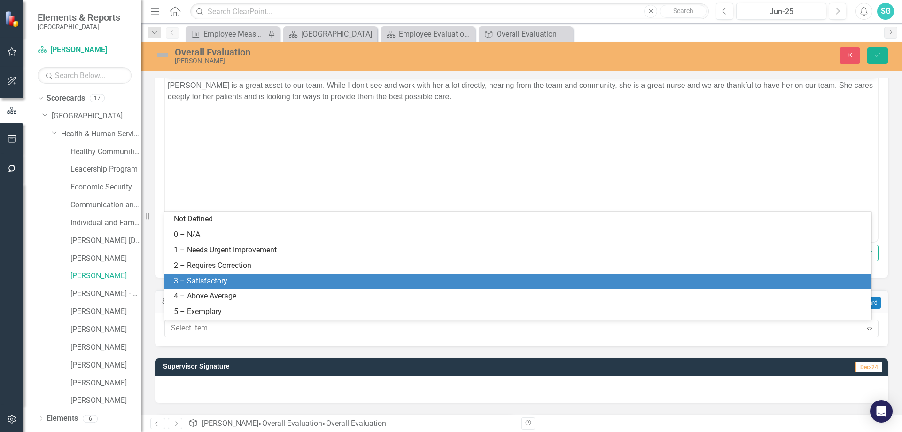
click at [284, 278] on div "3 – Satisfactory" at bounding box center [520, 281] width 692 height 11
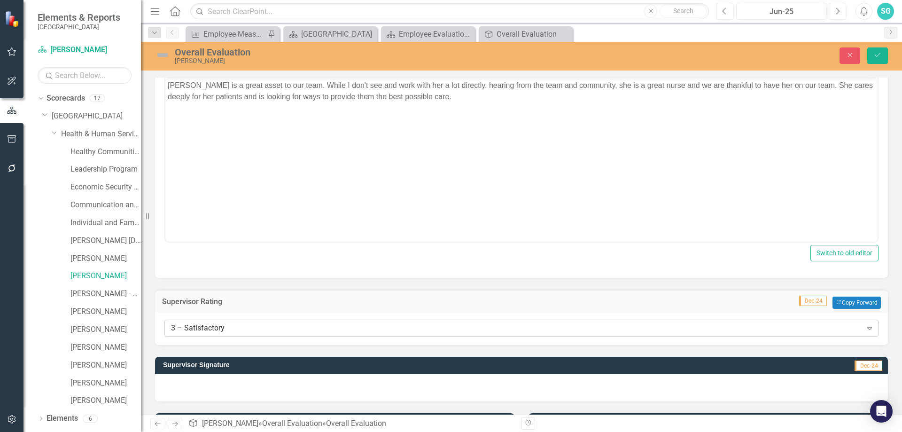
scroll to position [329, 0]
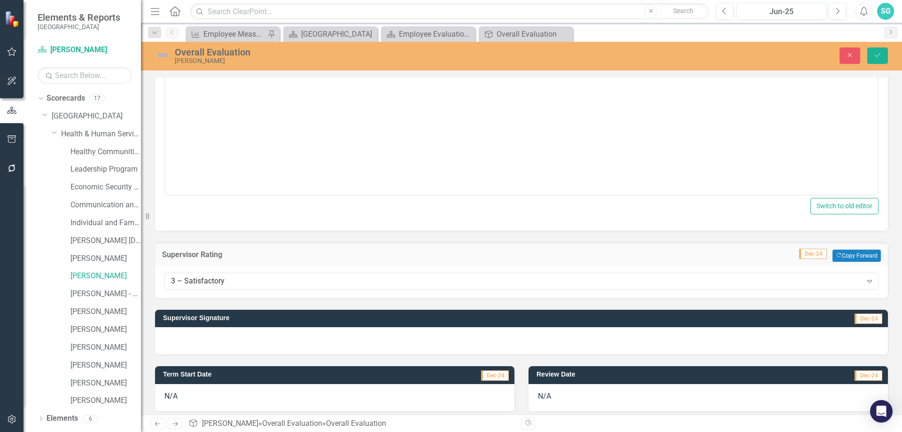
click at [227, 343] on div at bounding box center [521, 340] width 733 height 27
click at [227, 342] on div at bounding box center [521, 340] width 733 height 27
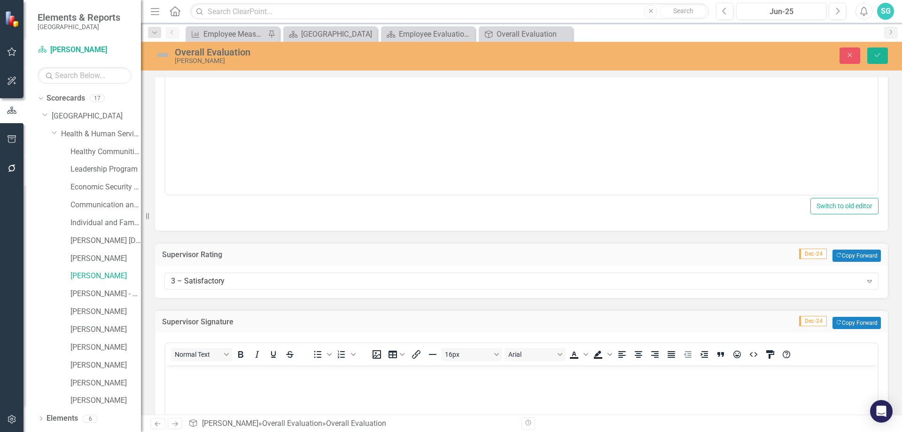
scroll to position [0, 0]
click at [224, 380] on body "Rich Text Area. Press ALT-0 for help." at bounding box center [521, 435] width 712 height 141
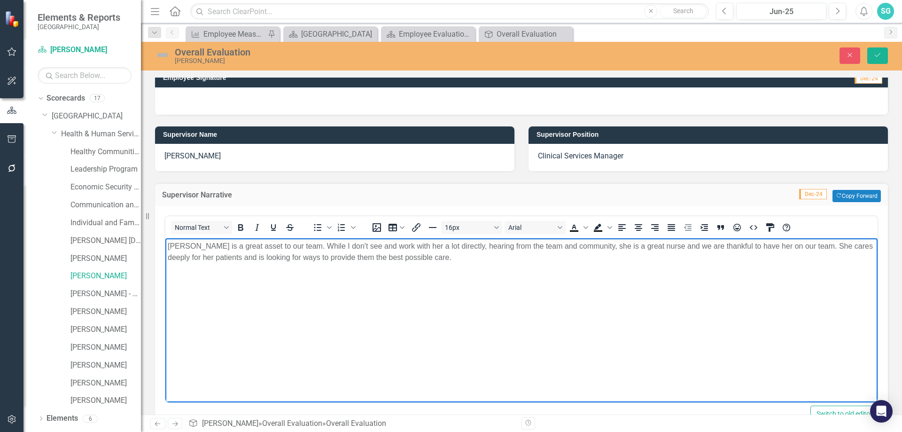
click at [471, 238] on html "[PERSON_NAME] is a great asset to our team. While I don't see and work with her…" at bounding box center [521, 308] width 712 height 141
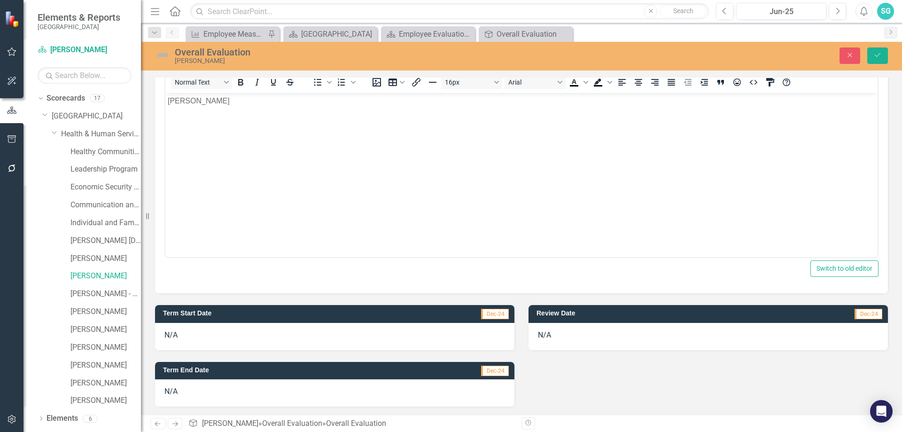
scroll to position [602, 0]
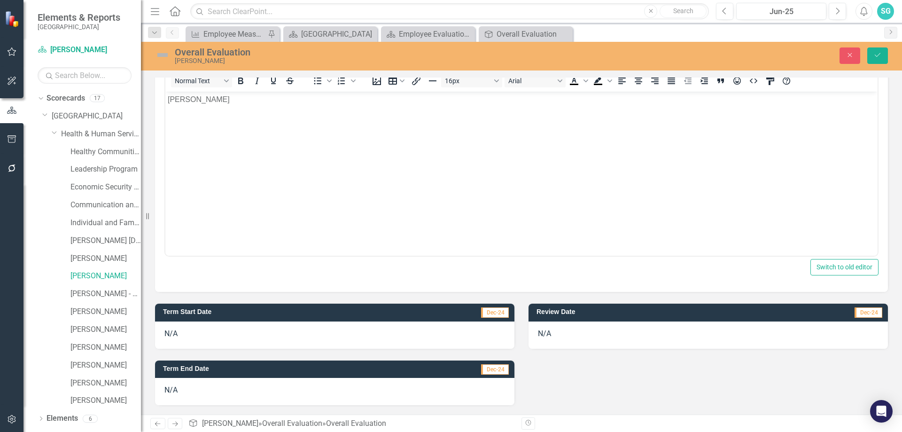
click at [240, 333] on div "N/A" at bounding box center [334, 334] width 359 height 27
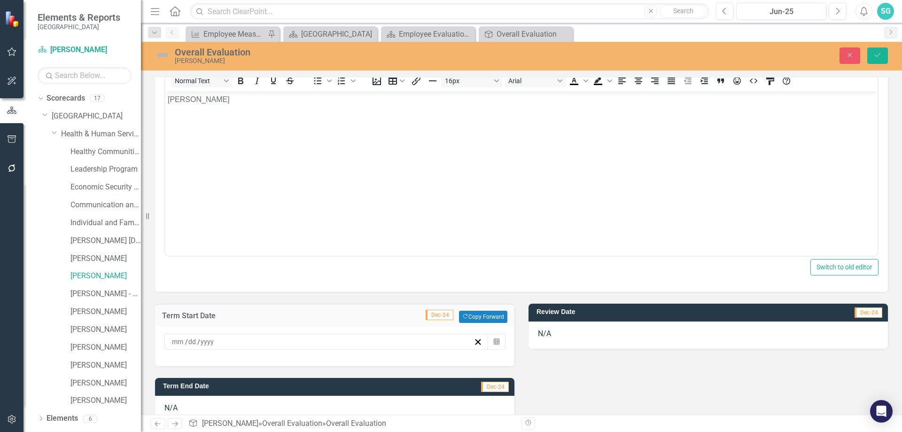
click at [279, 339] on div "/ /" at bounding box center [321, 341] width 303 height 9
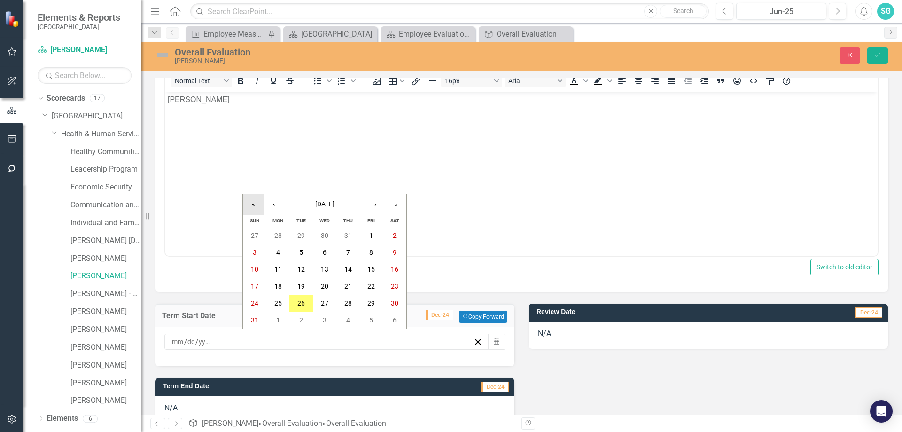
click at [252, 208] on button "«" at bounding box center [253, 204] width 21 height 21
click at [255, 208] on button "«" at bounding box center [253, 204] width 21 height 21
click at [392, 203] on button "»" at bounding box center [396, 204] width 21 height 21
click at [269, 208] on button "‹" at bounding box center [273, 204] width 21 height 21
click at [279, 229] on button "1" at bounding box center [277, 235] width 23 height 17
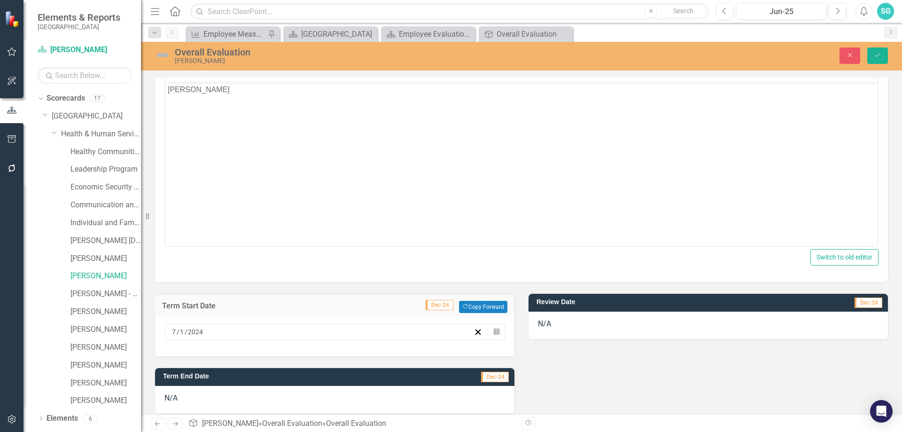
scroll to position [619, 0]
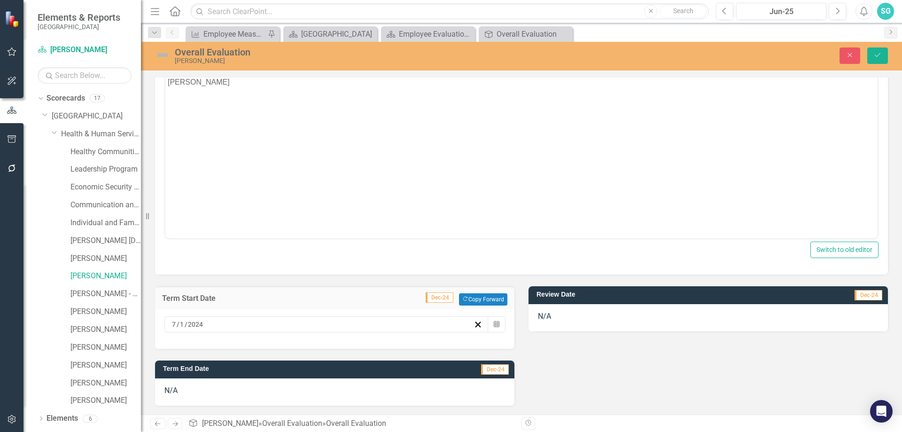
click at [596, 317] on div "N/A" at bounding box center [707, 317] width 359 height 27
click at [578, 314] on div "N/A" at bounding box center [707, 317] width 359 height 27
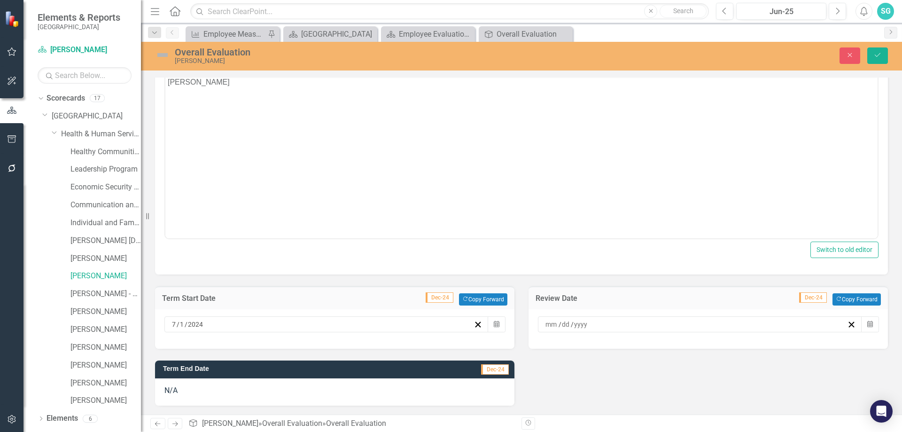
click at [687, 326] on div "/ /" at bounding box center [695, 323] width 303 height 9
click at [676, 285] on button "26" at bounding box center [670, 285] width 23 height 17
click at [717, 368] on div "Term Start Date Dec-24 Copy Forward Copy Forward [DATE] Calendar Term End Date …" at bounding box center [521, 339] width 747 height 131
click at [240, 393] on div "N/A" at bounding box center [334, 391] width 359 height 27
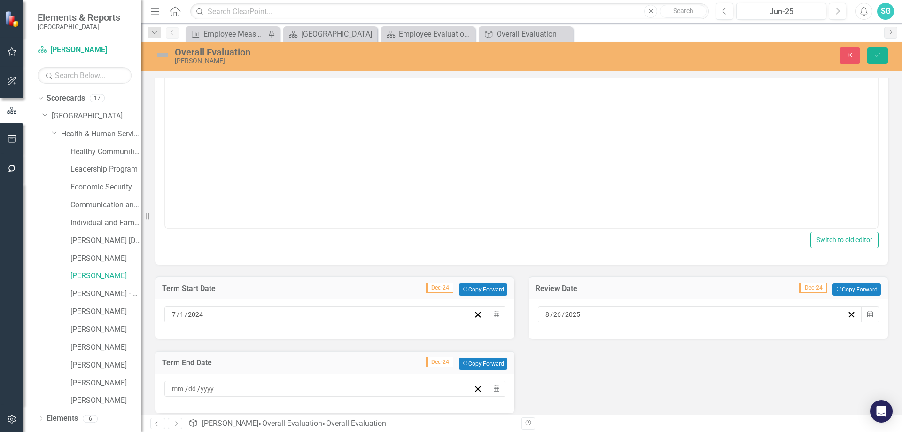
scroll to position [637, 0]
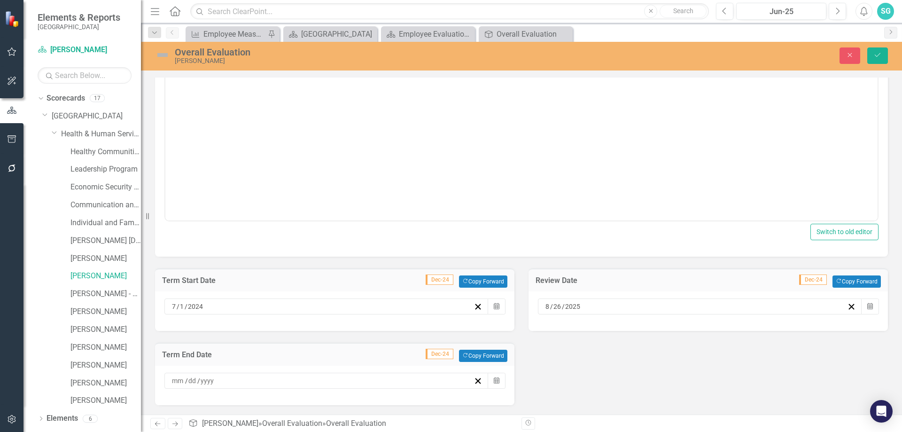
click at [408, 382] on div "/ /" at bounding box center [321, 380] width 303 height 9
click at [393, 245] on button "»" at bounding box center [396, 243] width 21 height 21
click at [387, 272] on button "1" at bounding box center [394, 274] width 23 height 17
click at [873, 60] on button "Save" at bounding box center [877, 55] width 21 height 16
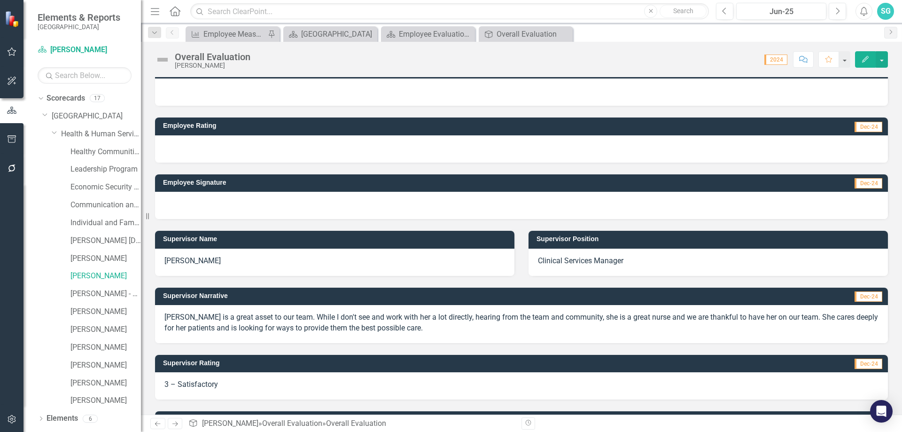
scroll to position [0, 0]
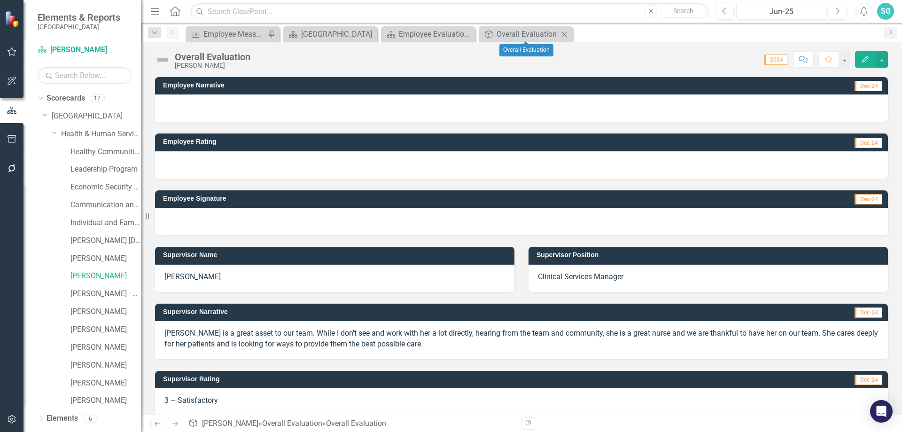
click at [564, 31] on icon "Close" at bounding box center [563, 35] width 9 height 8
click at [524, 30] on div "Overall Evaluation" at bounding box center [527, 34] width 62 height 12
click at [567, 34] on icon "Close" at bounding box center [563, 35] width 9 height 8
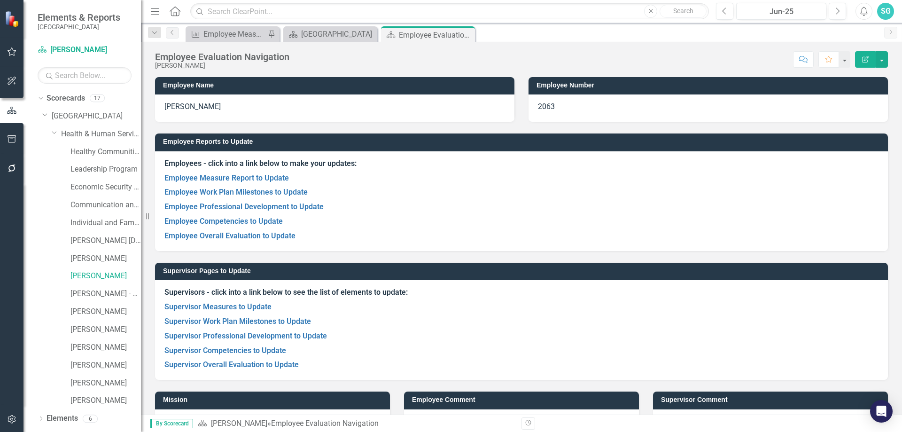
click at [887, 8] on div "SG" at bounding box center [885, 11] width 17 height 17
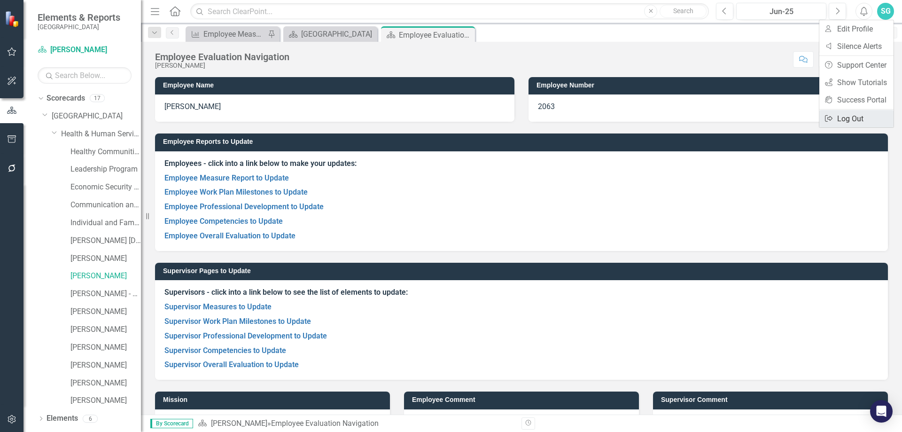
click at [864, 114] on link "Logout Log Out" at bounding box center [856, 118] width 74 height 17
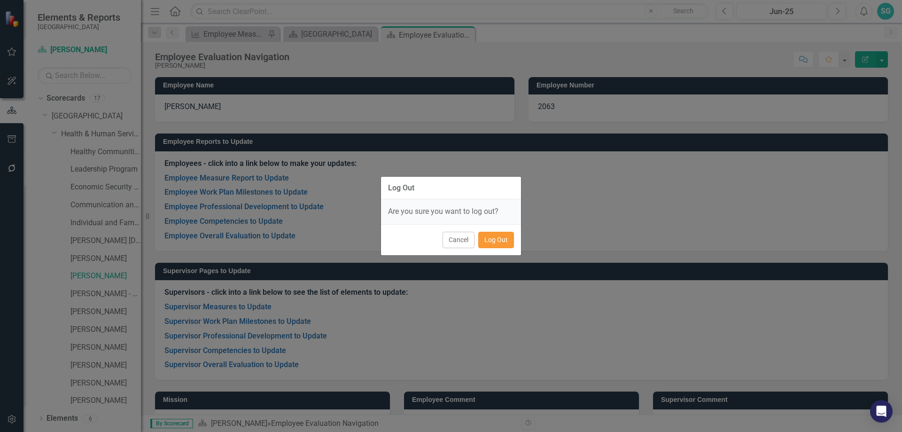
click at [495, 242] on button "Log Out" at bounding box center [496, 239] width 36 height 16
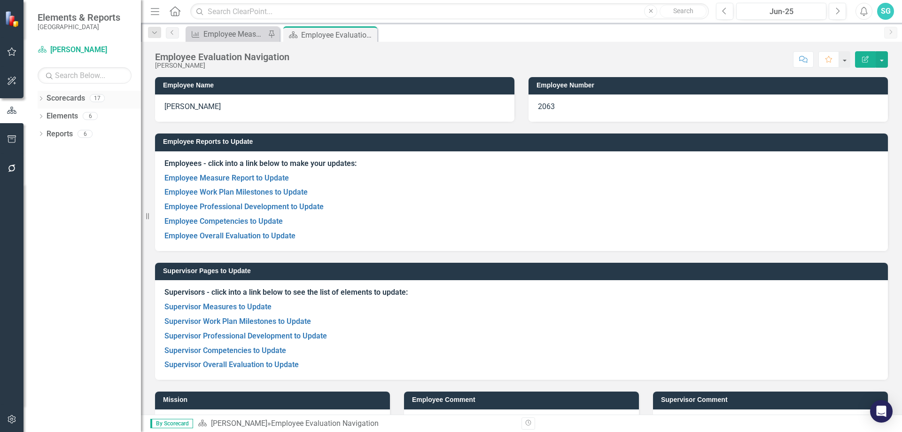
click at [43, 97] on icon "Dropdown" at bounding box center [41, 99] width 7 height 5
click at [48, 125] on div "Dropdown Gunnison County" at bounding box center [91, 117] width 99 height 18
click at [49, 117] on icon "Dropdown" at bounding box center [45, 116] width 7 height 6
click at [54, 129] on div "Dropdown Health & Human Services Department" at bounding box center [96, 133] width 89 height 15
click at [57, 134] on icon "Dropdown" at bounding box center [55, 134] width 7 height 6
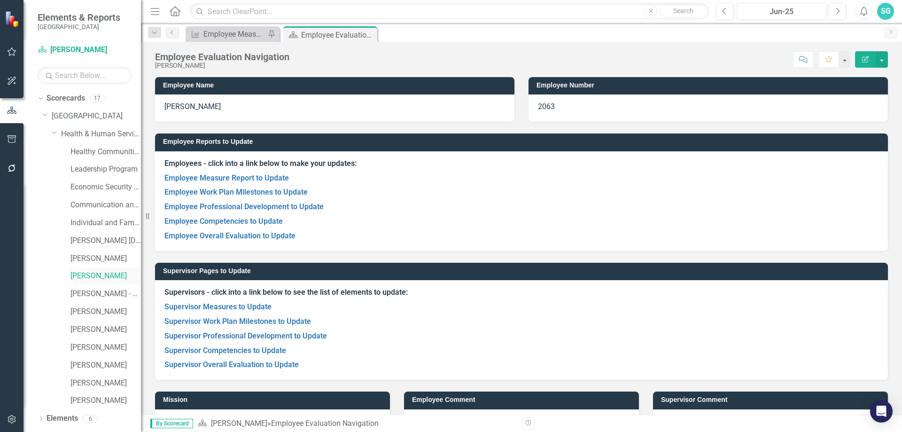
click at [102, 274] on link "[PERSON_NAME]" at bounding box center [105, 275] width 70 height 11
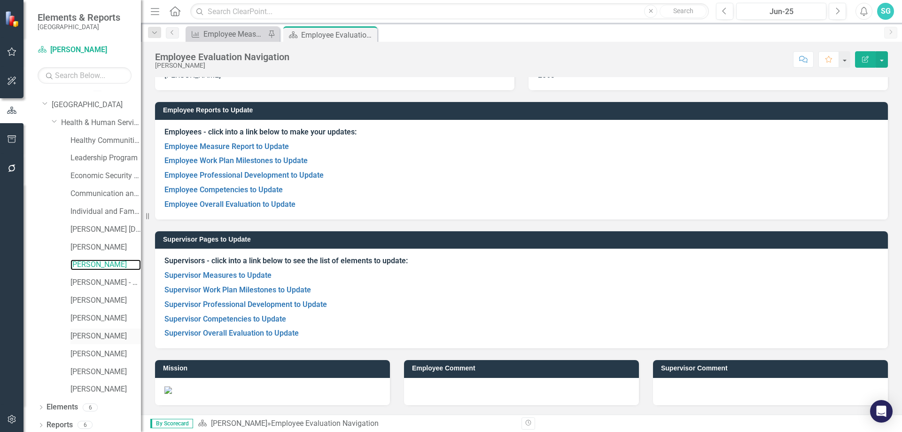
scroll to position [15, 0]
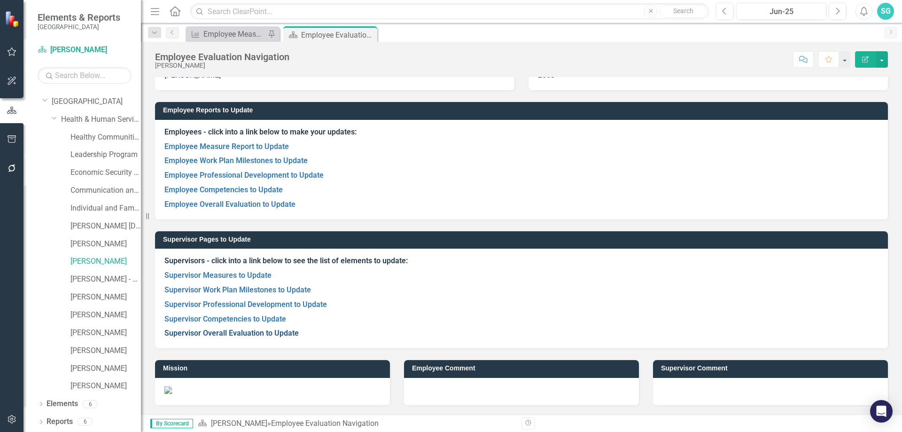
click at [226, 330] on link "Supervisor Overall Evaluation to Update" at bounding box center [231, 332] width 134 height 9
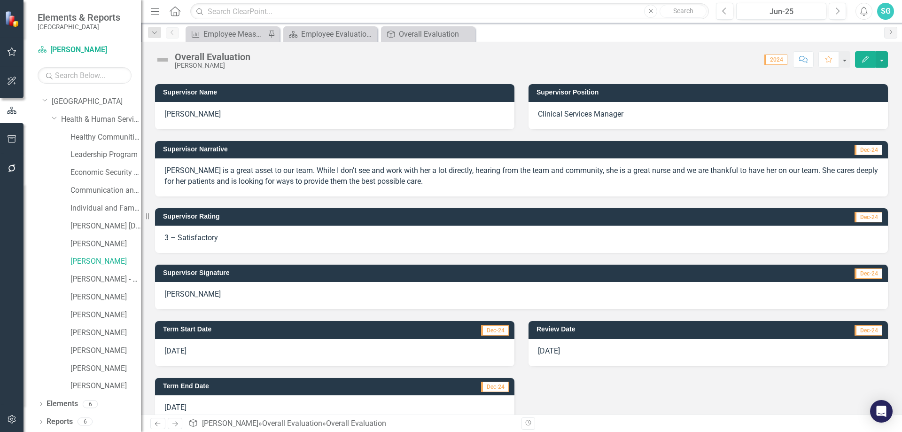
scroll to position [180, 0]
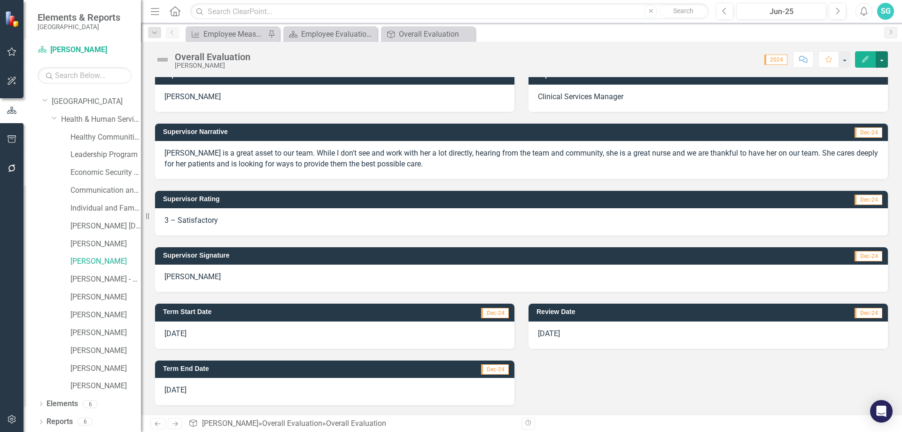
click at [886, 59] on button "button" at bounding box center [881, 59] width 12 height 16
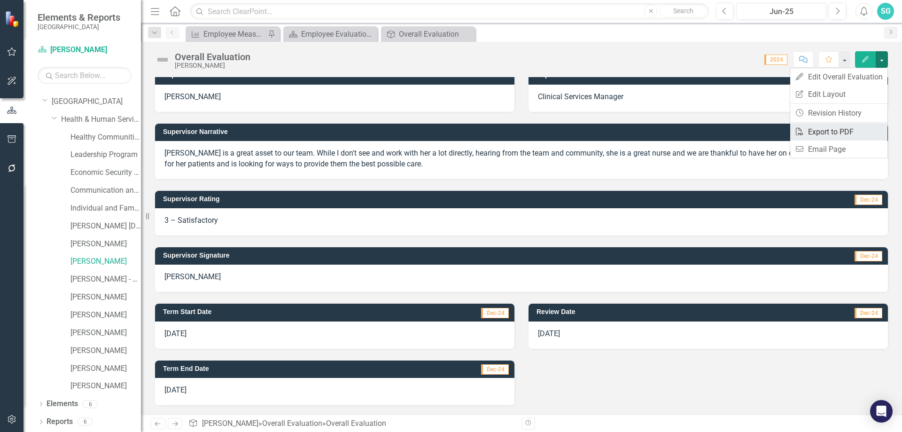
click at [839, 127] on link "PDF Export to PDF" at bounding box center [838, 131] width 97 height 17
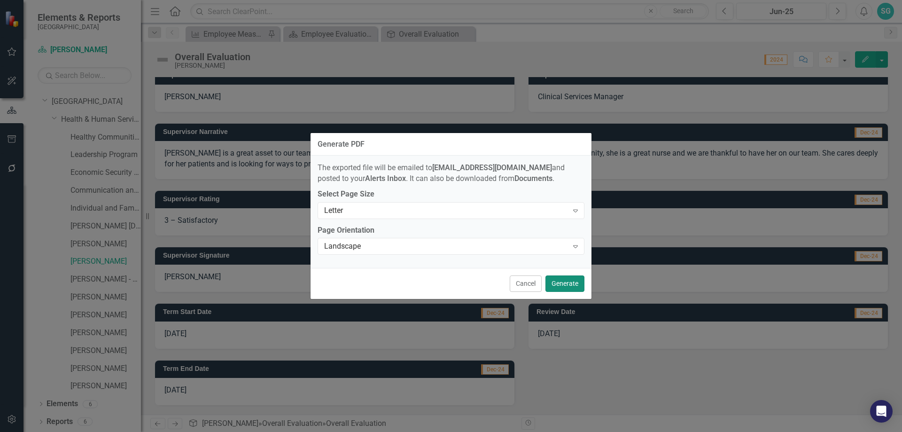
click at [572, 283] on button "Generate" at bounding box center [564, 283] width 39 height 16
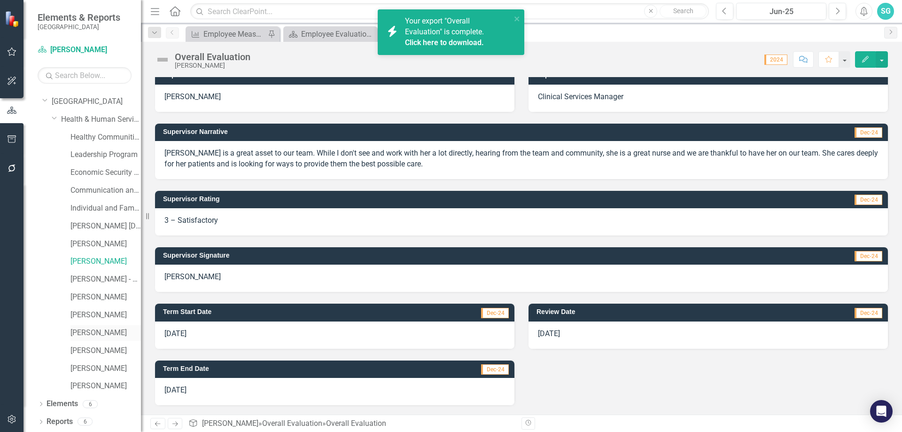
click at [93, 332] on link "[PERSON_NAME]" at bounding box center [105, 332] width 70 height 11
